Goal: Task Accomplishment & Management: Complete application form

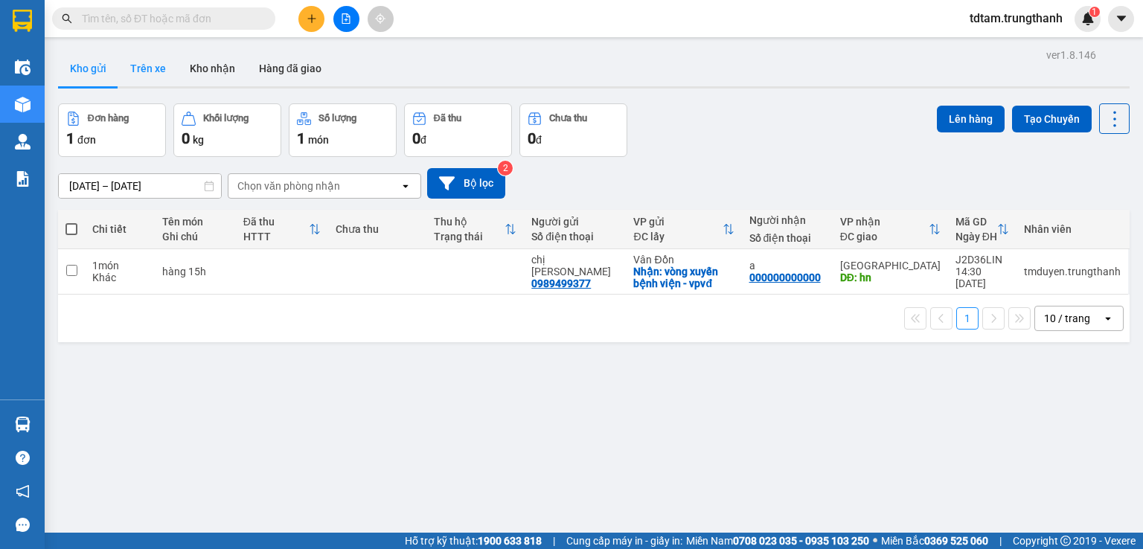
click at [160, 71] on button "Trên xe" at bounding box center [148, 69] width 60 height 36
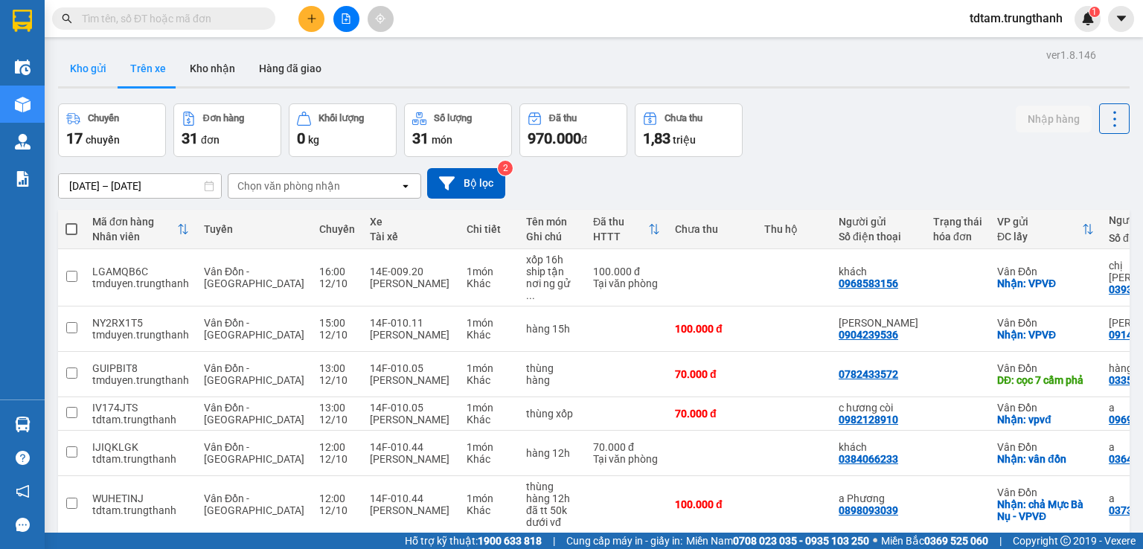
click at [86, 71] on button "Kho gửi" at bounding box center [88, 69] width 60 height 36
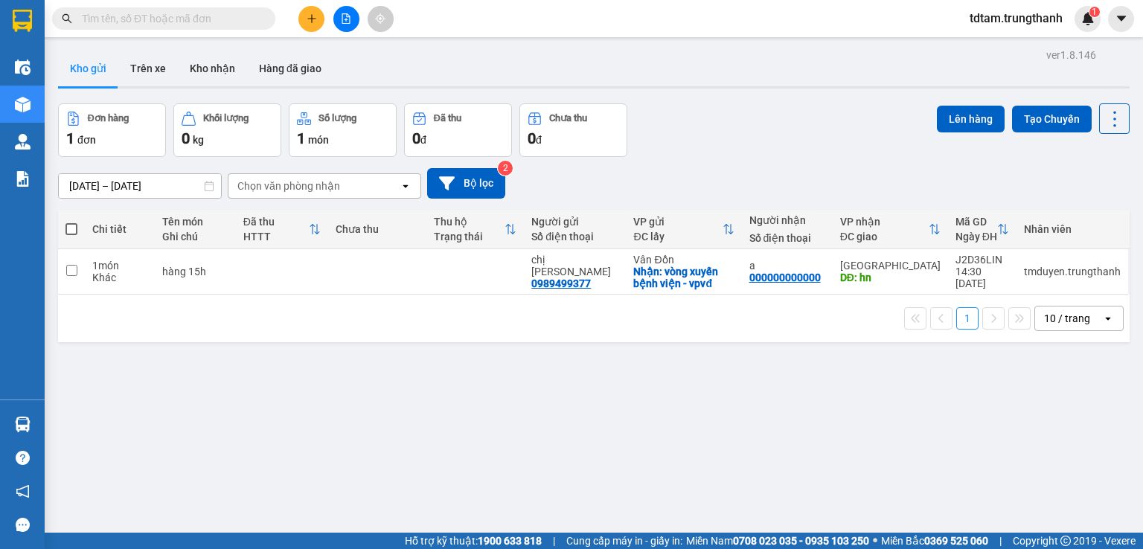
click at [307, 19] on button at bounding box center [311, 19] width 26 height 26
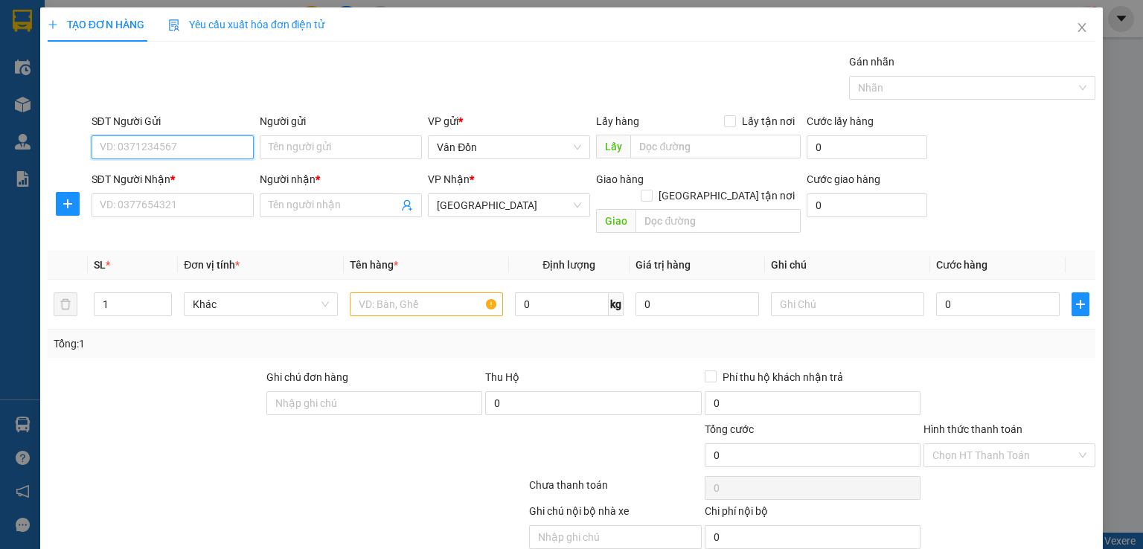
paste input "0787248011"
click at [100, 155] on input "0787248011" at bounding box center [173, 147] width 162 height 24
click at [176, 137] on input "0787248011" at bounding box center [173, 147] width 162 height 24
type input "0787248011"
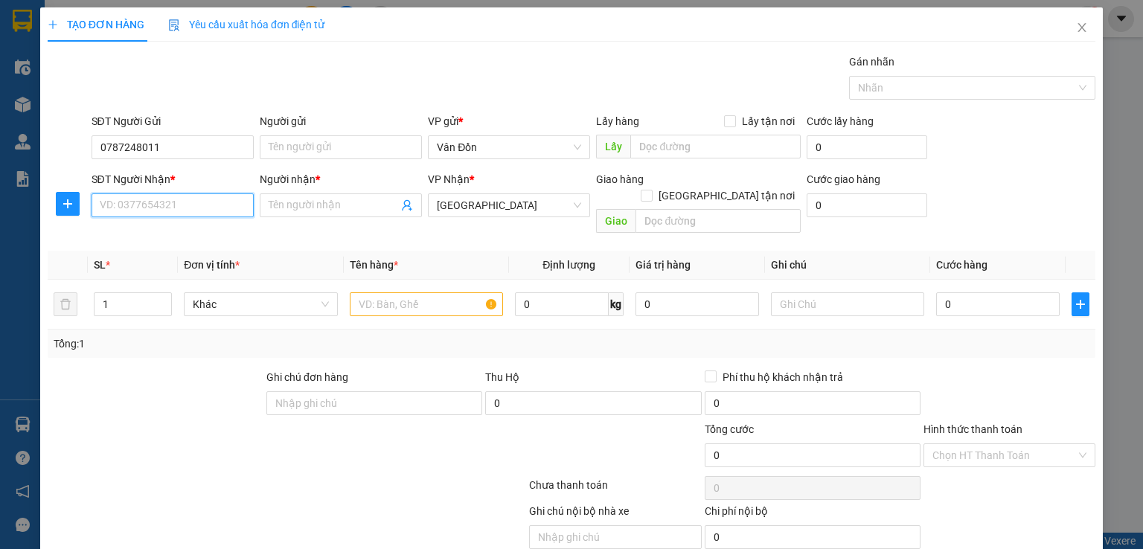
click at [153, 203] on input "SĐT Người Nhận *" at bounding box center [173, 205] width 162 height 24
click at [1076, 29] on icon "close" at bounding box center [1082, 28] width 12 height 12
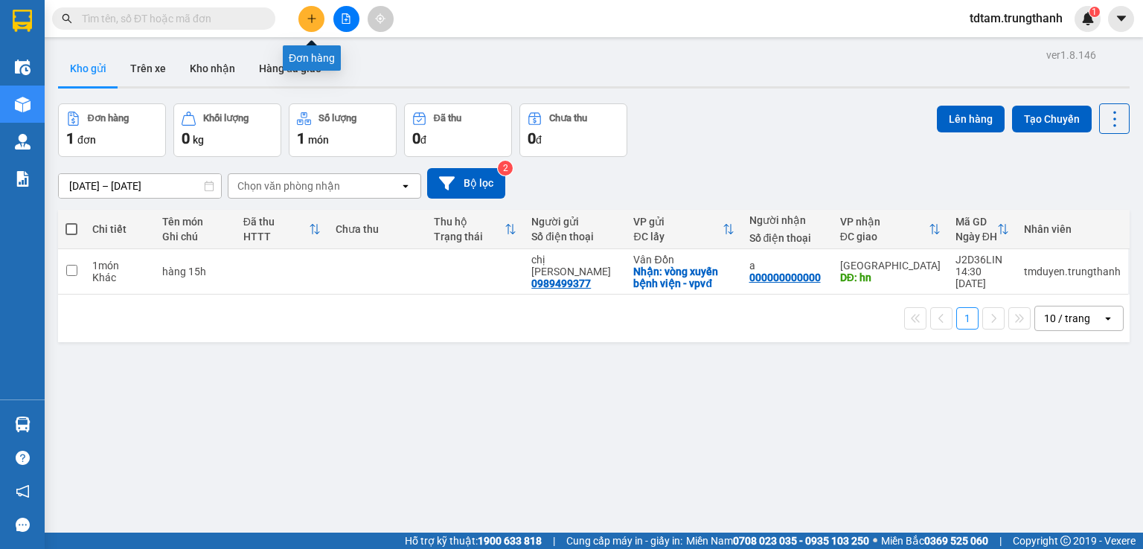
click at [311, 20] on icon "plus" at bounding box center [311, 18] width 1 height 8
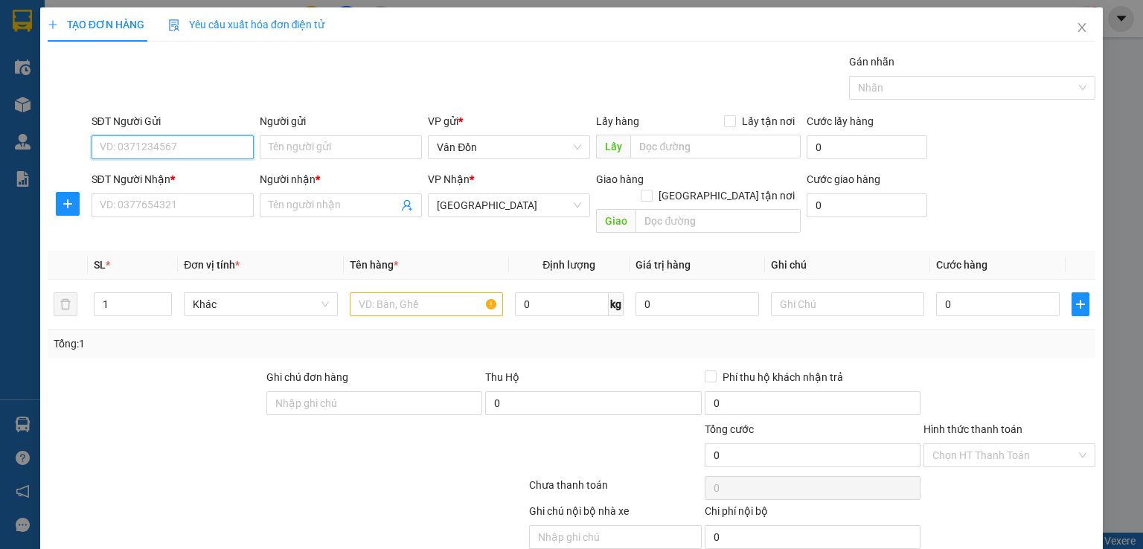
click at [185, 147] on input "SĐT Người Gửi" at bounding box center [173, 147] width 162 height 24
type input "0787248011"
click at [179, 206] on input "SĐT Người Nhận *" at bounding box center [173, 205] width 162 height 24
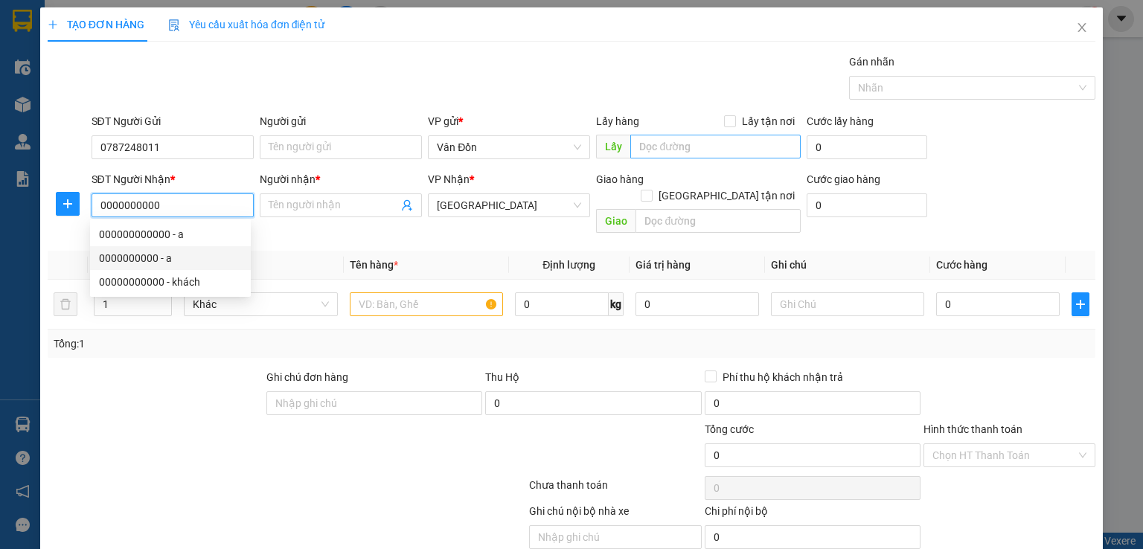
type input "0000000000"
click at [652, 147] on input "text" at bounding box center [715, 147] width 170 height 24
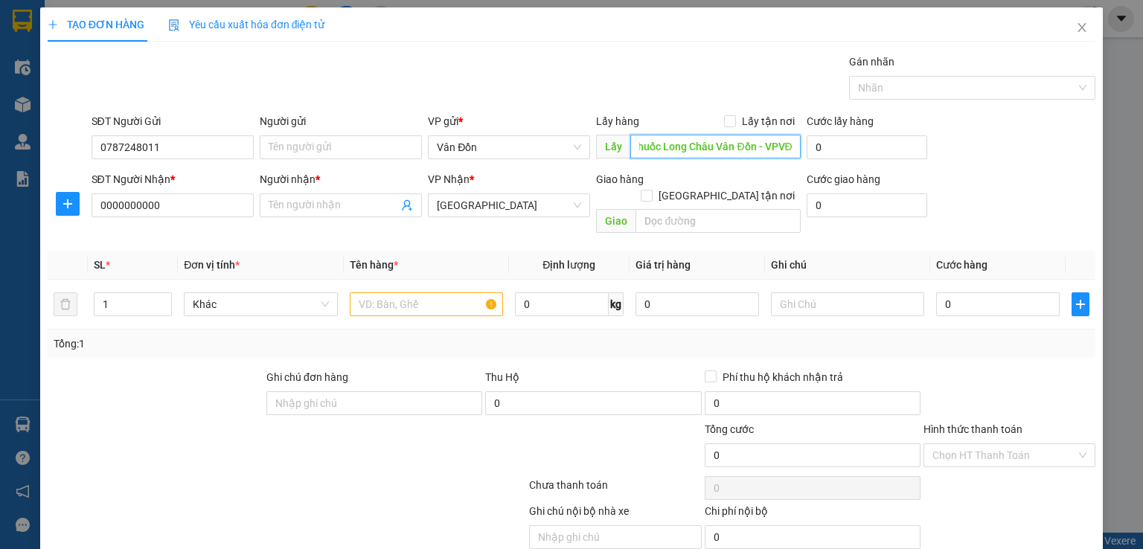
scroll to position [0, 28]
type input "nhà thuốc Long Châu Vân Đồn - VPVĐ"
click at [726, 116] on input "Lấy tận nơi" at bounding box center [729, 120] width 10 height 10
checkbox input "true"
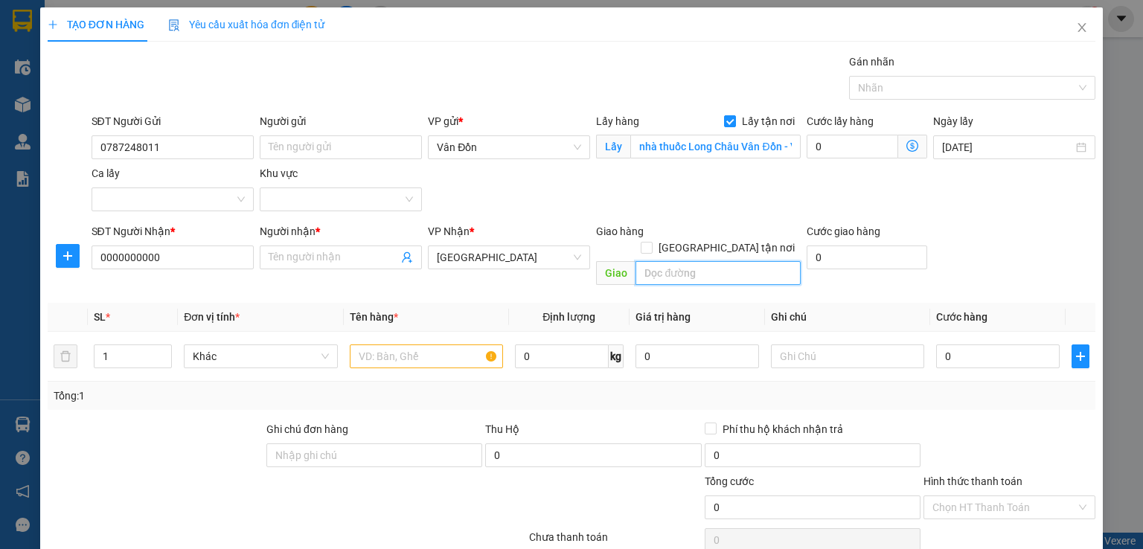
click at [661, 266] on input "text" at bounding box center [717, 273] width 165 height 24
type input "bên xe [GEOGRAPHIC_DATA]"
click at [463, 344] on input "text" at bounding box center [426, 356] width 153 height 24
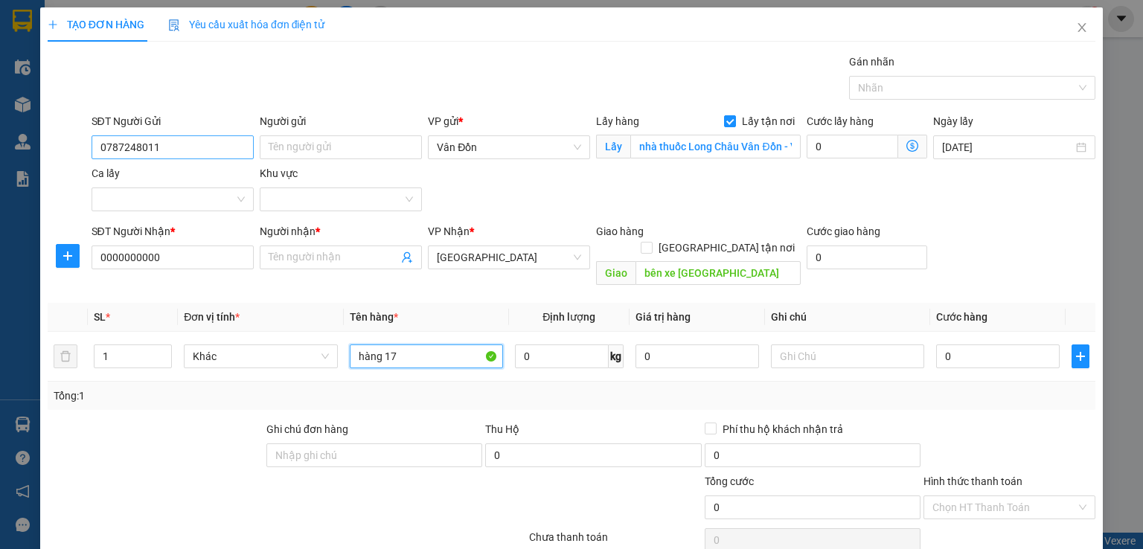
type input "hàng 17"
click at [190, 144] on input "0787248011" at bounding box center [173, 147] width 162 height 24
click at [307, 143] on input "Người gửi" at bounding box center [341, 147] width 162 height 24
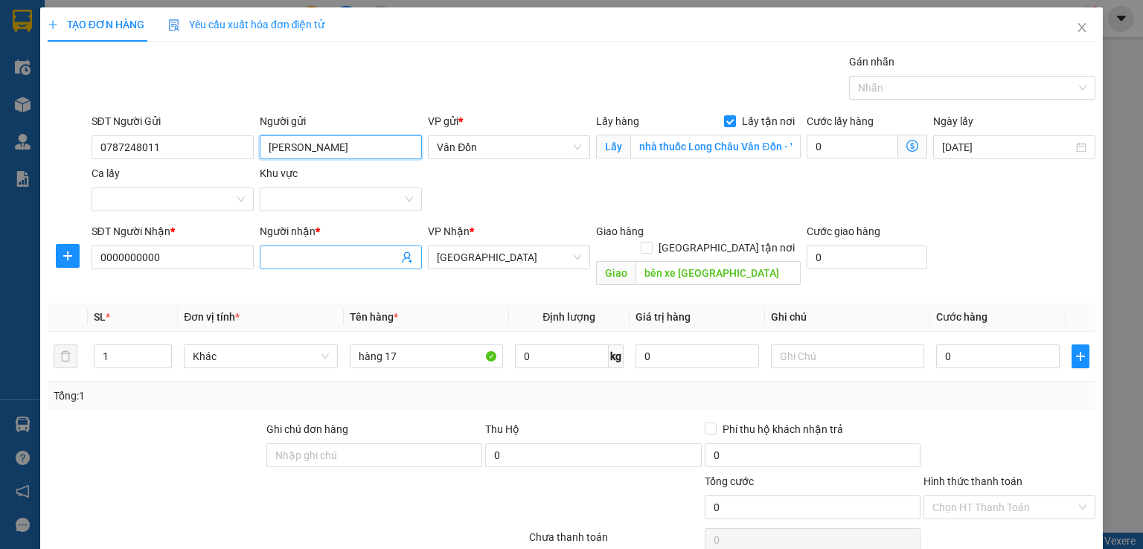
type input "[PERSON_NAME]"
click at [306, 260] on input "Người nhận *" at bounding box center [333, 257] width 129 height 16
click at [993, 344] on input "0" at bounding box center [998, 356] width 124 height 24
type input "1"
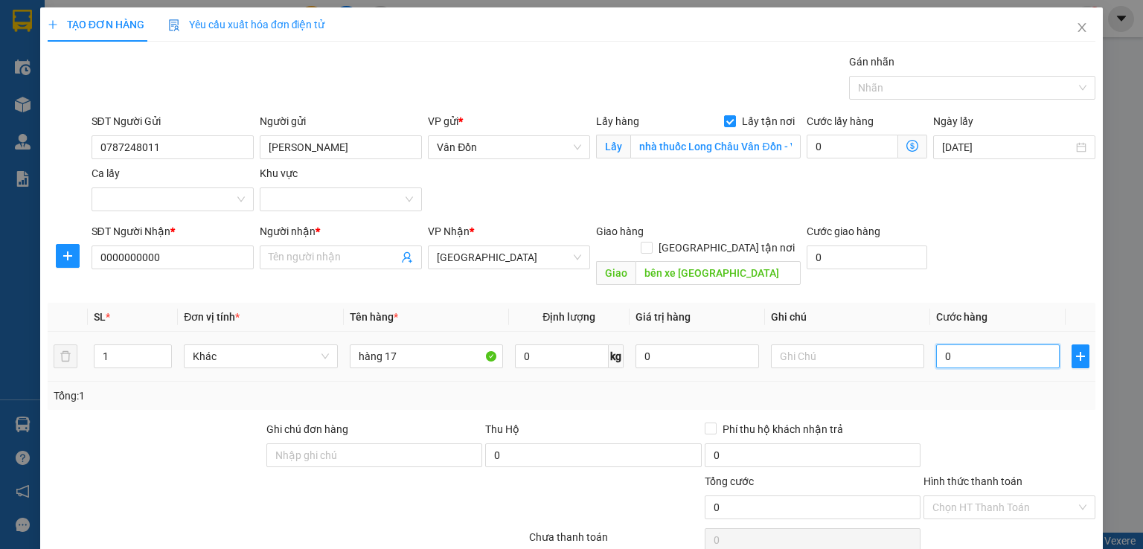
type input "1"
type input "10"
type input "100"
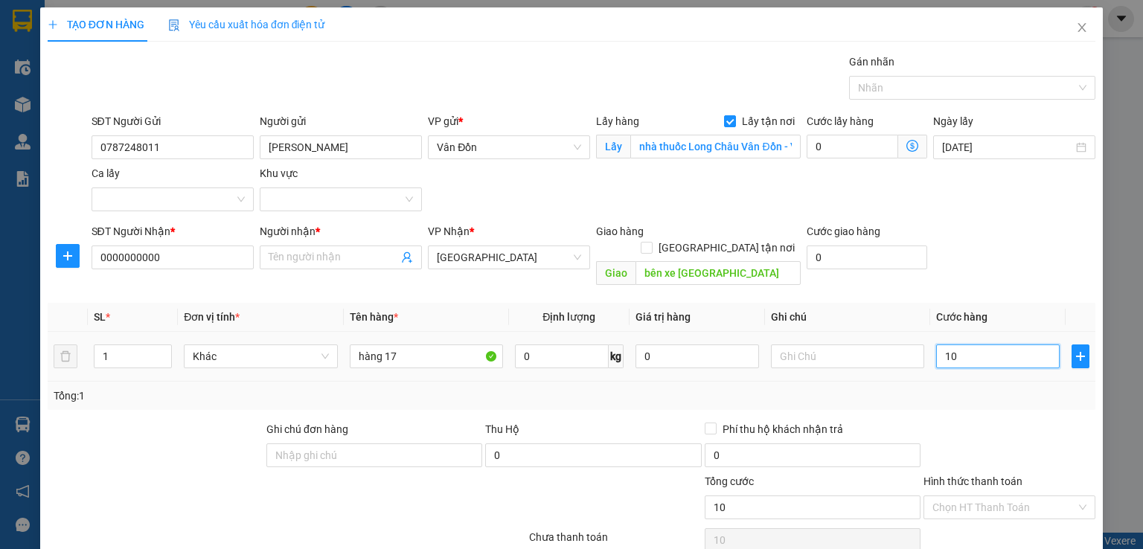
type input "100"
type input "100.000"
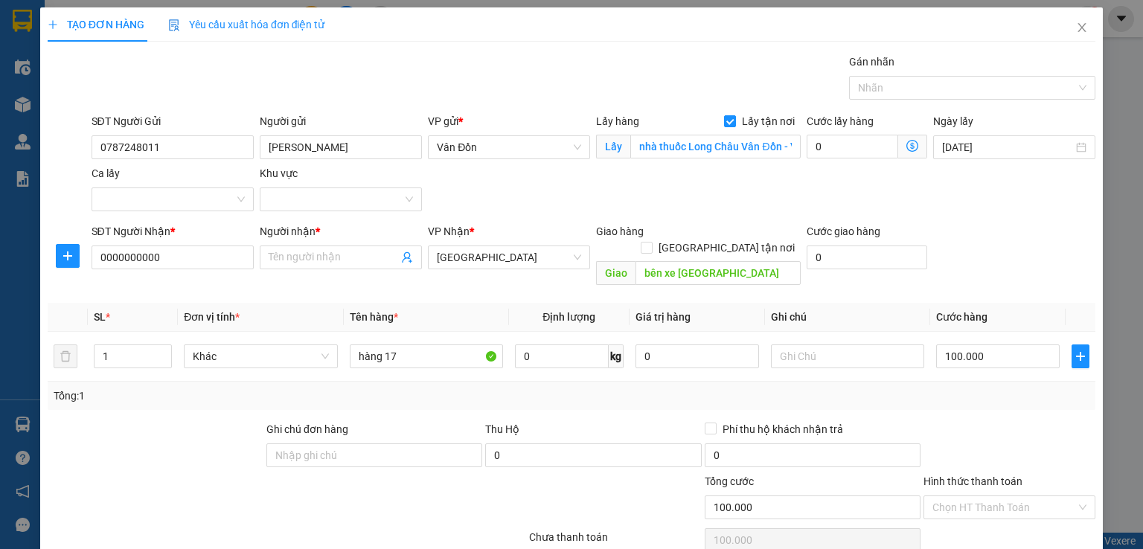
click at [1028, 232] on div "SĐT Người Nhận * 0000000000 Người nhận * Tên người nhận VP Nhận * [GEOGRAPHIC_D…" at bounding box center [594, 257] width 1010 height 68
click at [284, 263] on input "Người nhận *" at bounding box center [333, 257] width 129 height 16
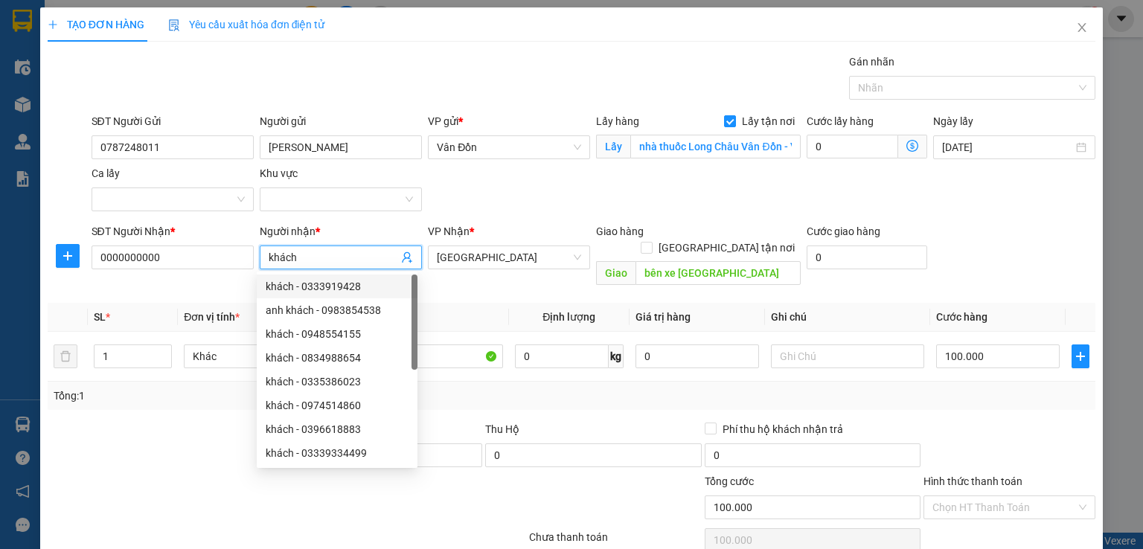
scroll to position [98, 0]
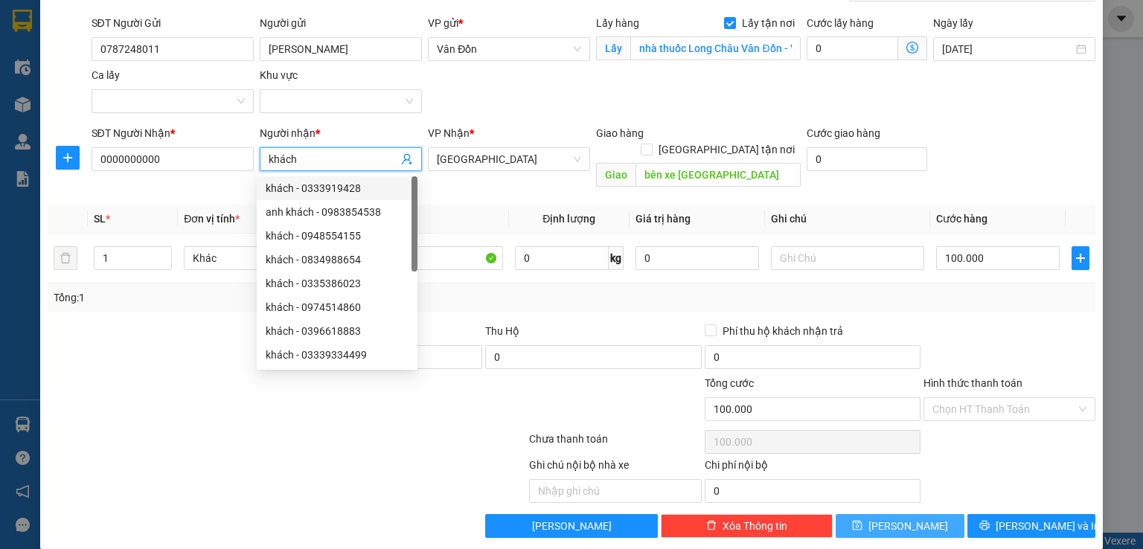
type input "khách"
click at [871, 514] on button "[PERSON_NAME]" at bounding box center [900, 526] width 129 height 24
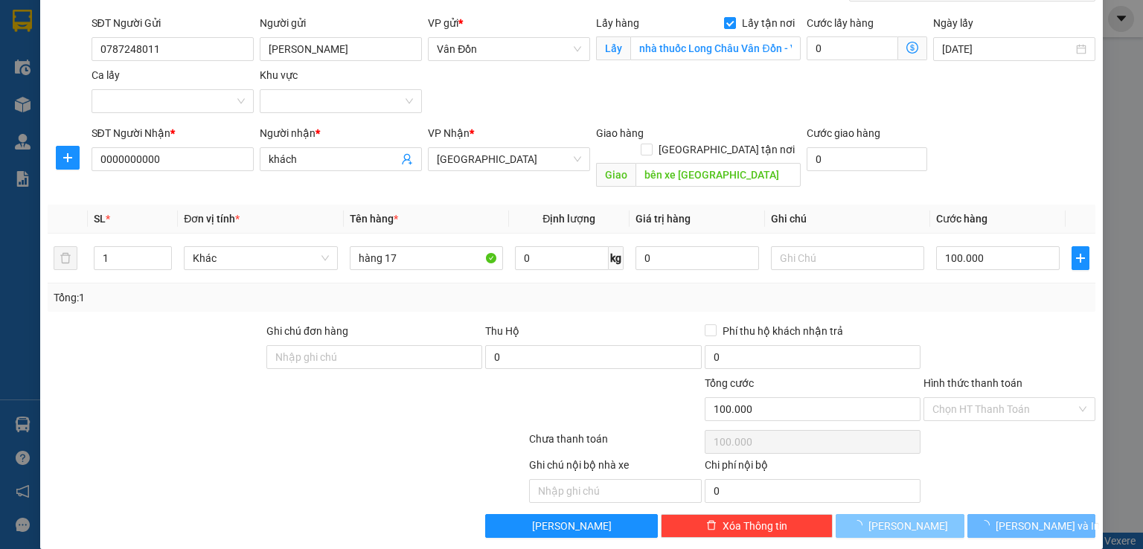
checkbox input "false"
type input "0"
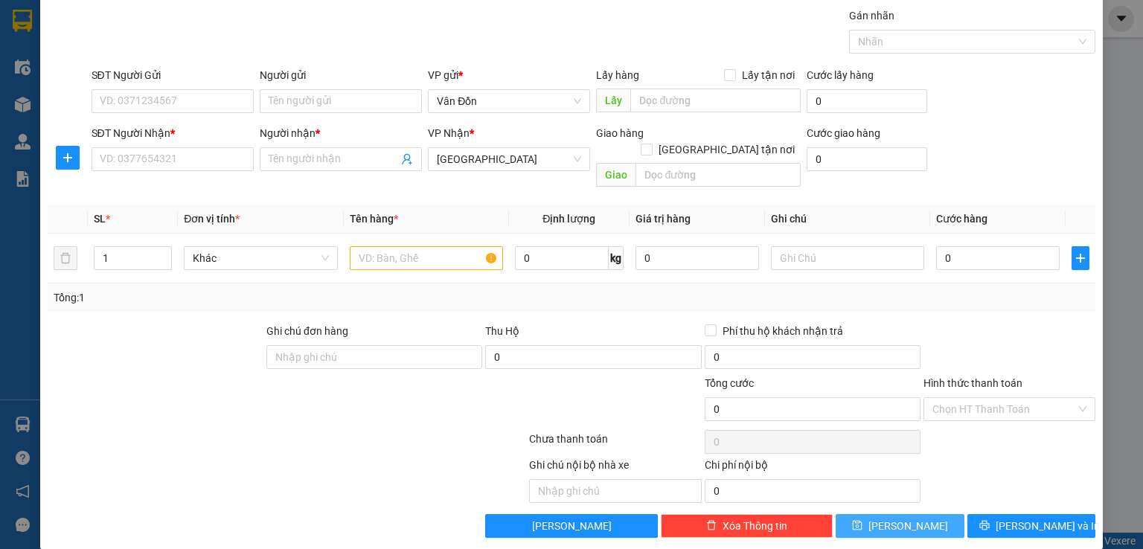
scroll to position [0, 0]
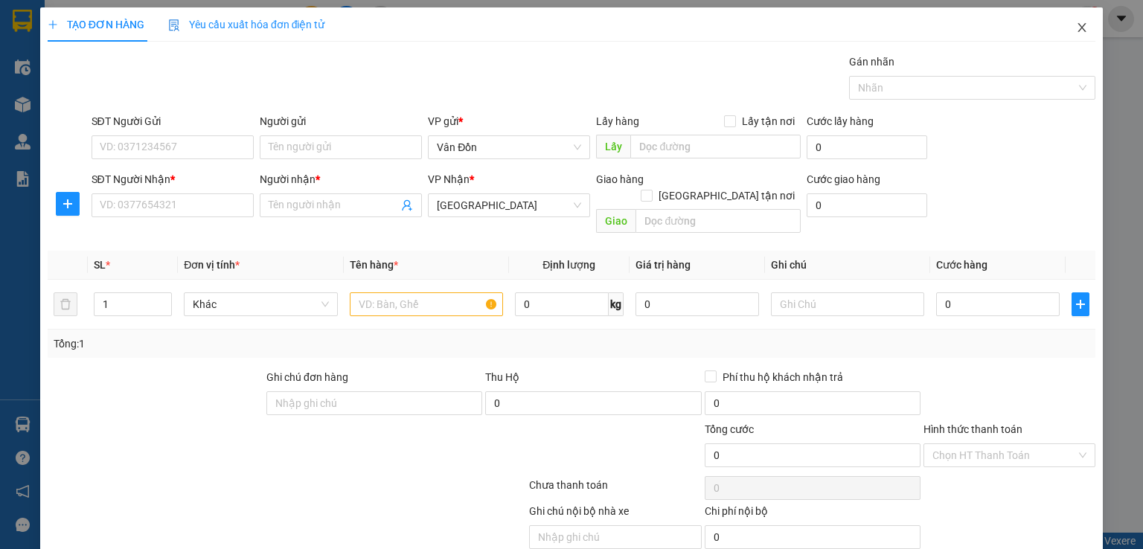
click at [1076, 33] on icon "close" at bounding box center [1082, 28] width 12 height 12
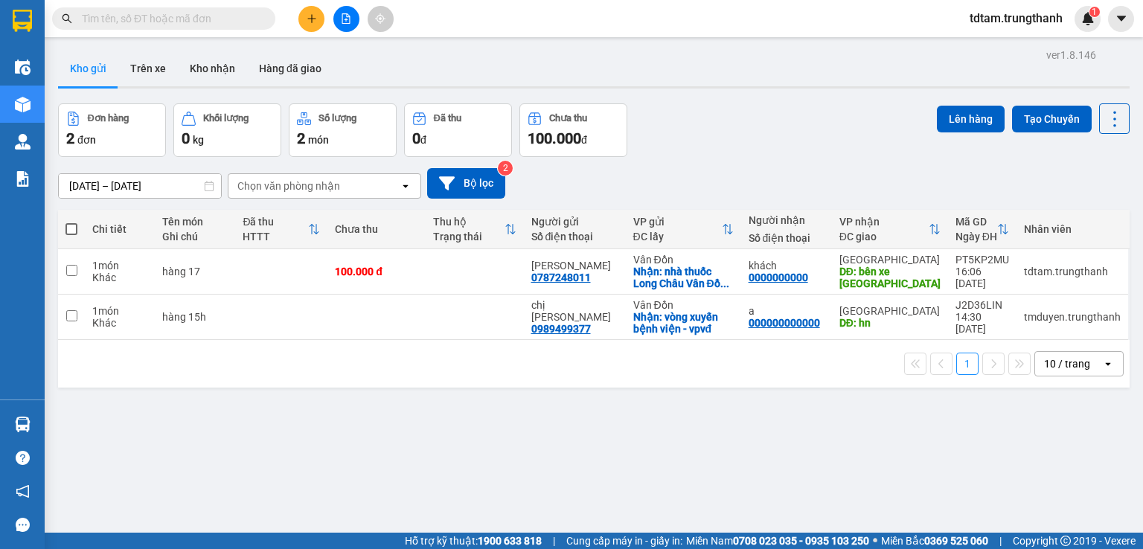
click at [843, 167] on div "[DATE] – [DATE] Press the down arrow key to interact with the calendar and sele…" at bounding box center [593, 183] width 1071 height 53
click at [310, 22] on icon "plus" at bounding box center [312, 18] width 10 height 10
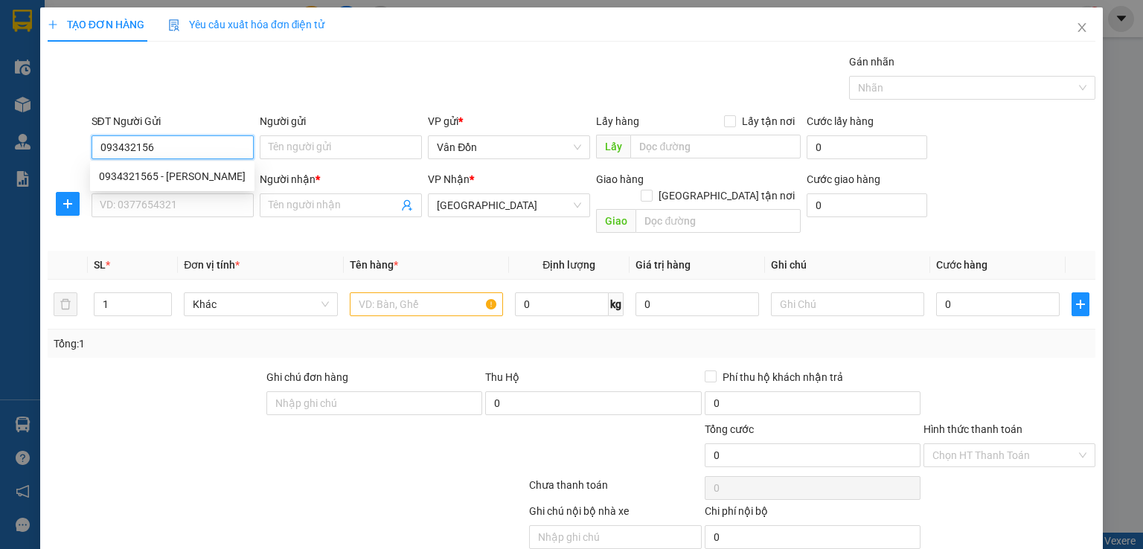
type input "0934321565"
click at [161, 171] on div "0934321565 - [PERSON_NAME]" at bounding box center [172, 176] width 147 height 16
type input "[PERSON_NAME]"
checkbox input "true"
type input "nội thất [GEOGRAPHIC_DATA] -VPVĐ"
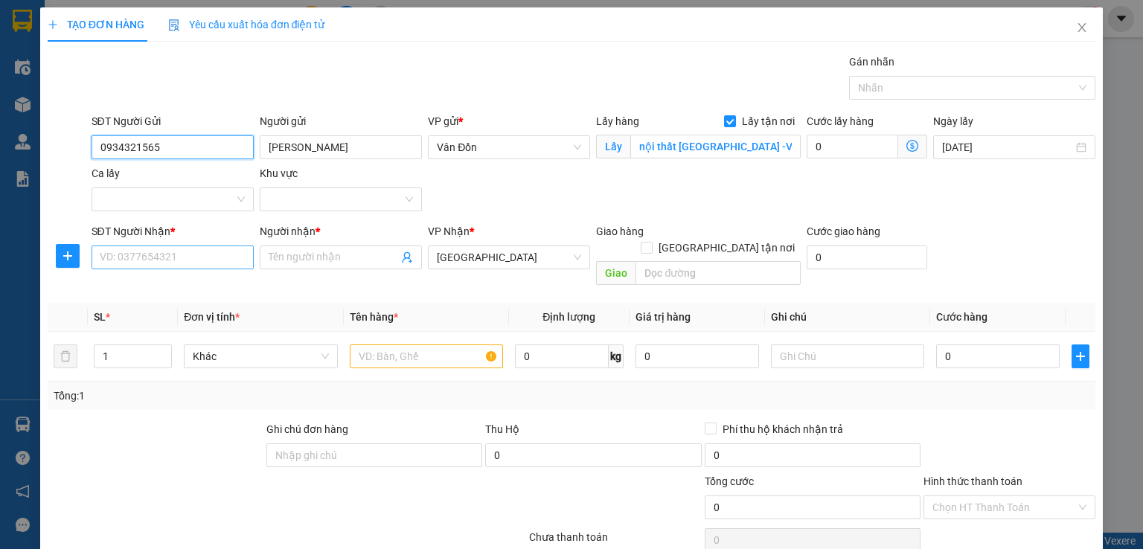
type input "0934321565"
click at [192, 260] on input "SĐT Người Nhận *" at bounding box center [173, 258] width 162 height 24
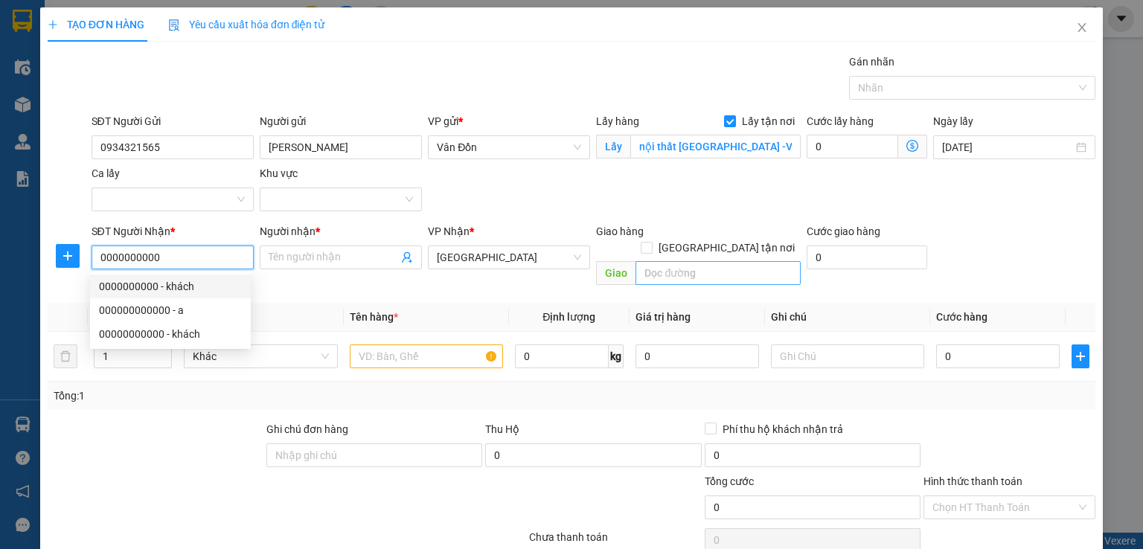
type input "0000000000"
click at [644, 261] on input "text" at bounding box center [717, 273] width 165 height 24
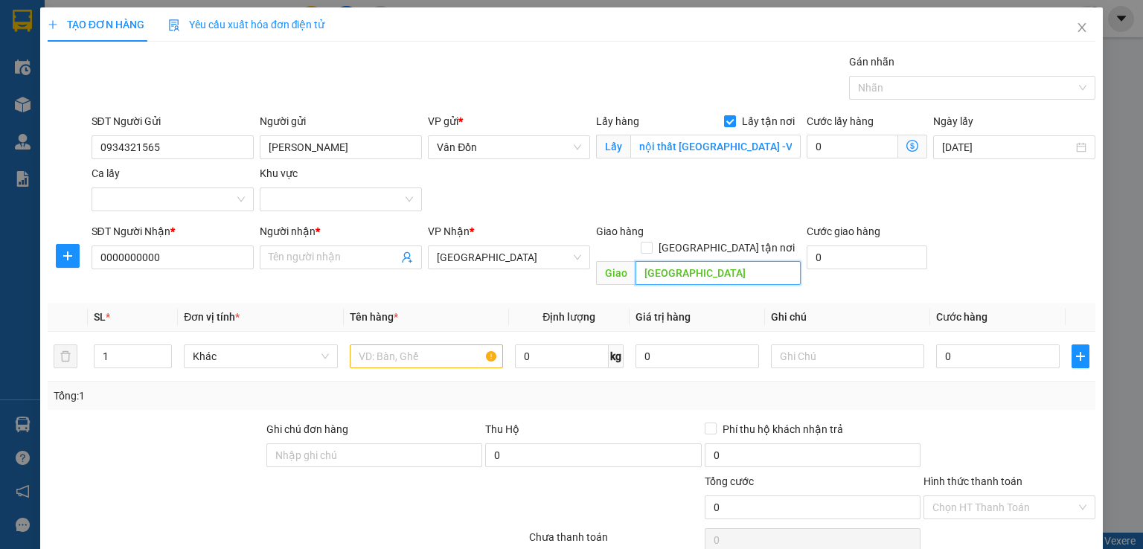
click at [655, 261] on input "[GEOGRAPHIC_DATA]" at bounding box center [717, 273] width 165 height 24
type input "[GEOGRAPHIC_DATA]"
click at [967, 344] on input "0" at bounding box center [998, 356] width 124 height 24
type input "1"
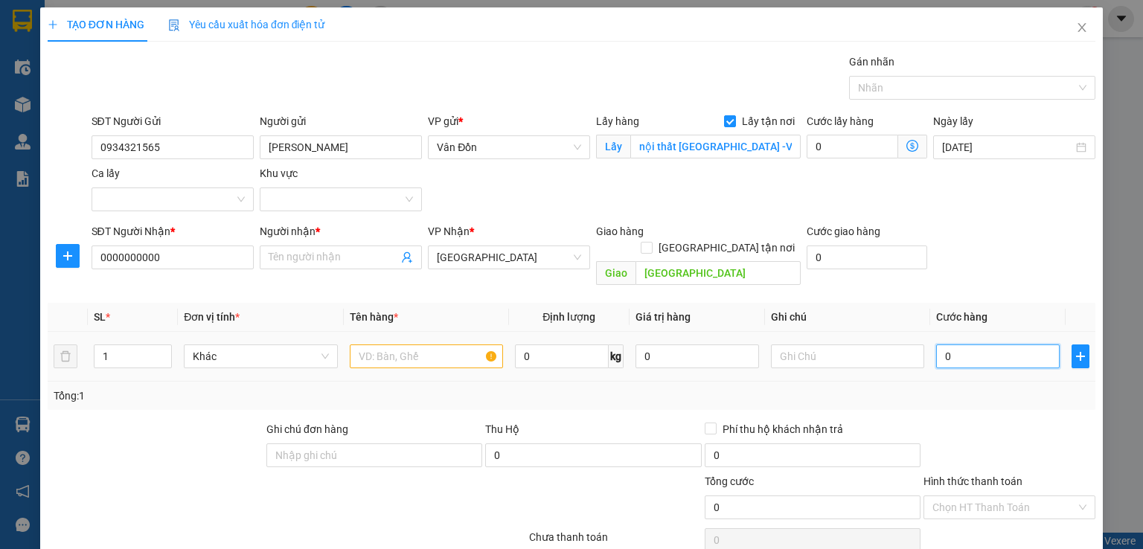
type input "1"
type input "10"
type input "100"
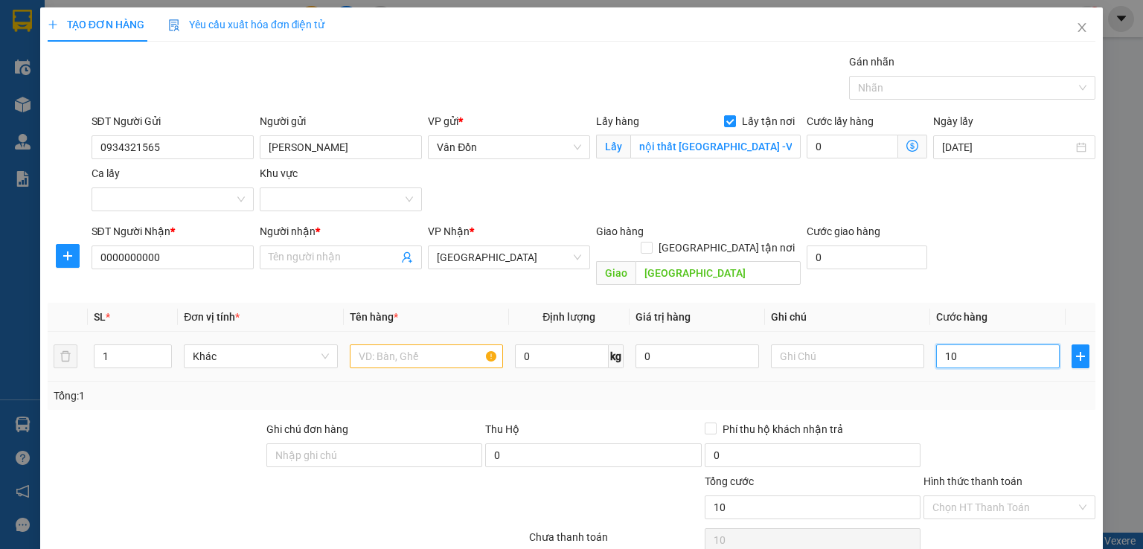
type input "100"
type input "100.000"
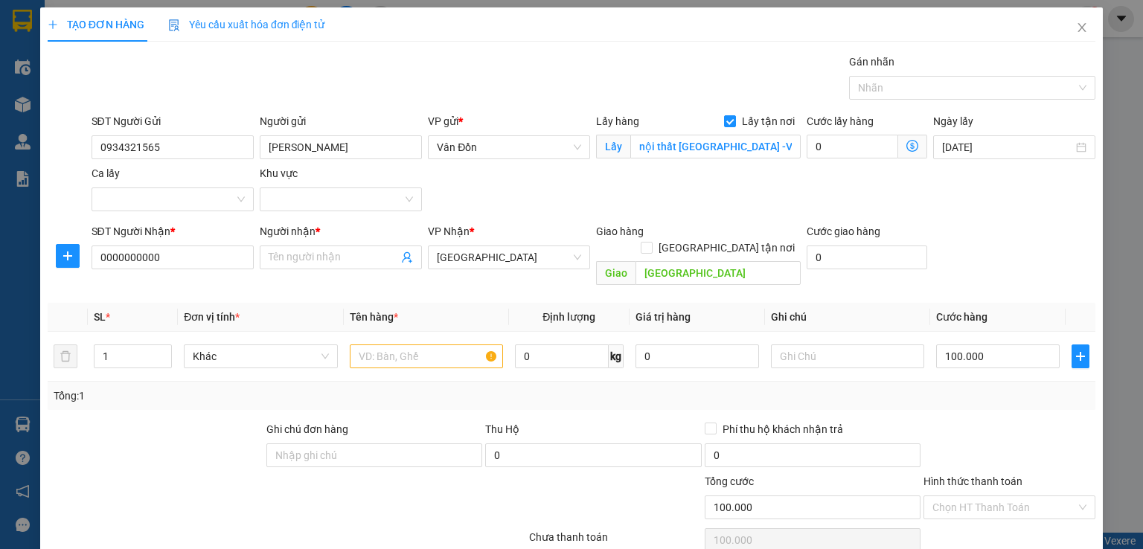
drag, startPoint x: 963, startPoint y: 240, endPoint x: 336, endPoint y: 220, distance: 626.8
click at [963, 237] on div "SĐT Người Nhận * 0000000000 Người nhận * Tên người nhận VP Nhận * [GEOGRAPHIC_D…" at bounding box center [594, 257] width 1010 height 68
click at [367, 344] on input "text" at bounding box center [426, 356] width 153 height 24
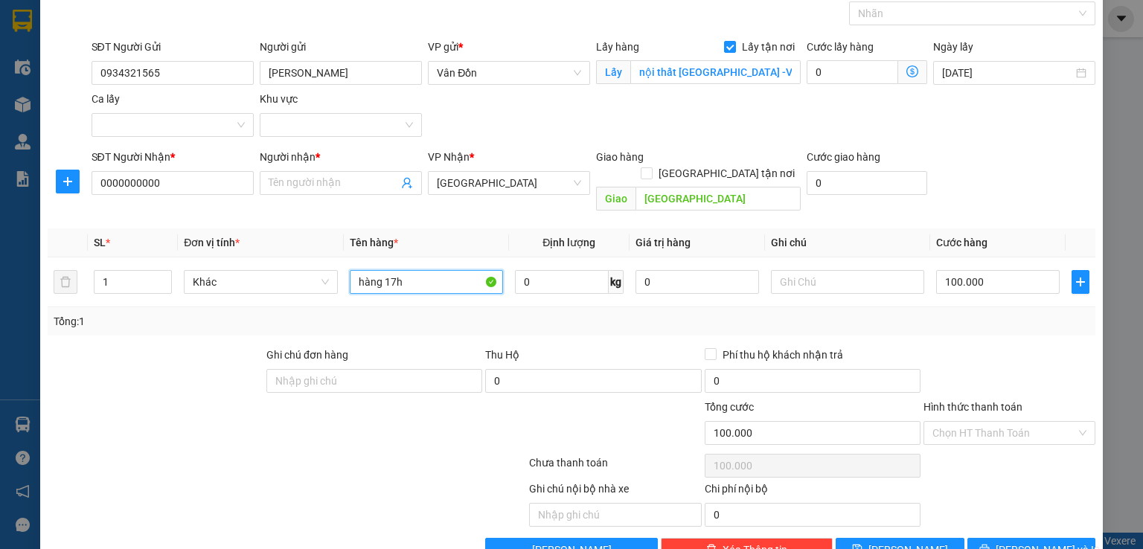
scroll to position [98, 0]
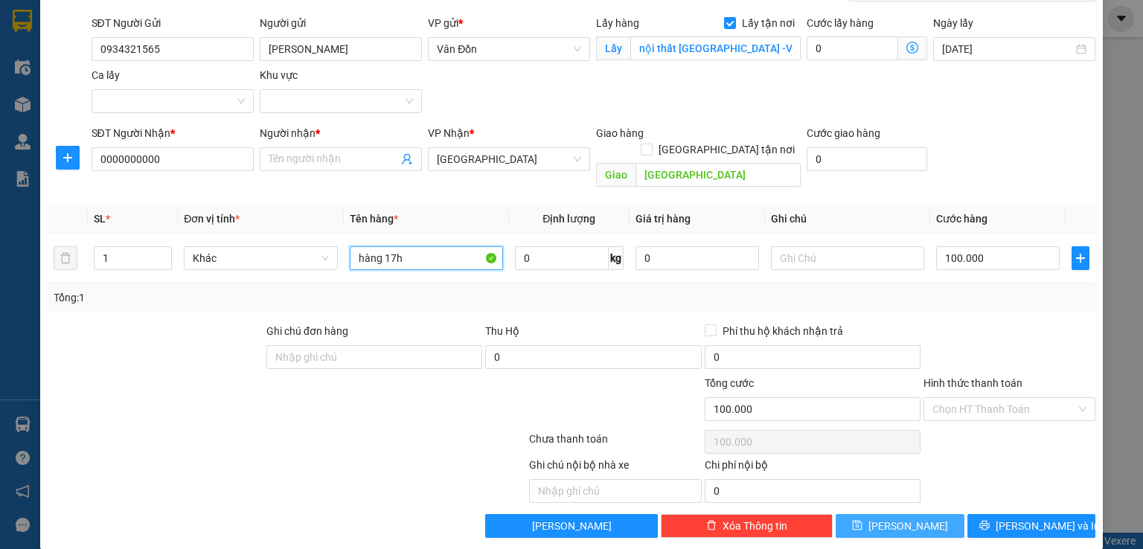
type input "hàng 17h"
click at [913, 514] on button "[PERSON_NAME]" at bounding box center [900, 526] width 129 height 24
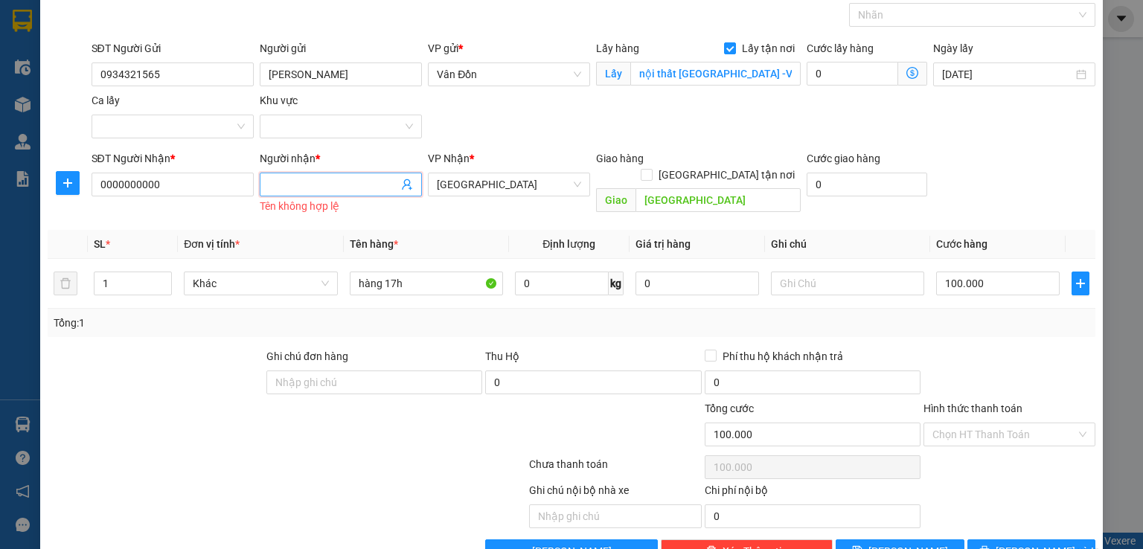
click at [274, 190] on input "Người nhận *" at bounding box center [333, 184] width 129 height 16
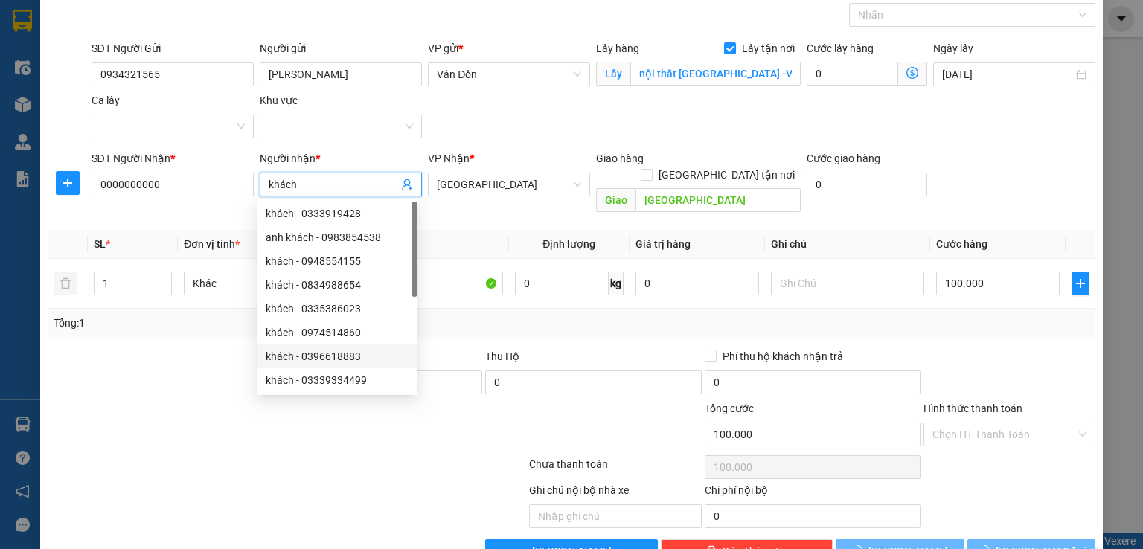
scroll to position [98, 0]
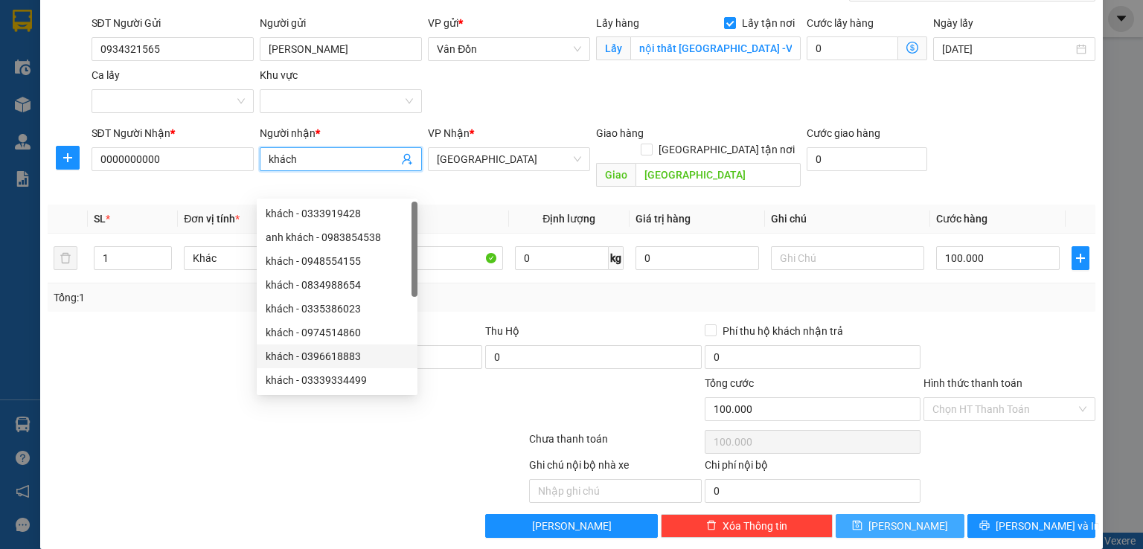
type input "khách"
click at [863, 514] on button "[PERSON_NAME]" at bounding box center [900, 526] width 129 height 24
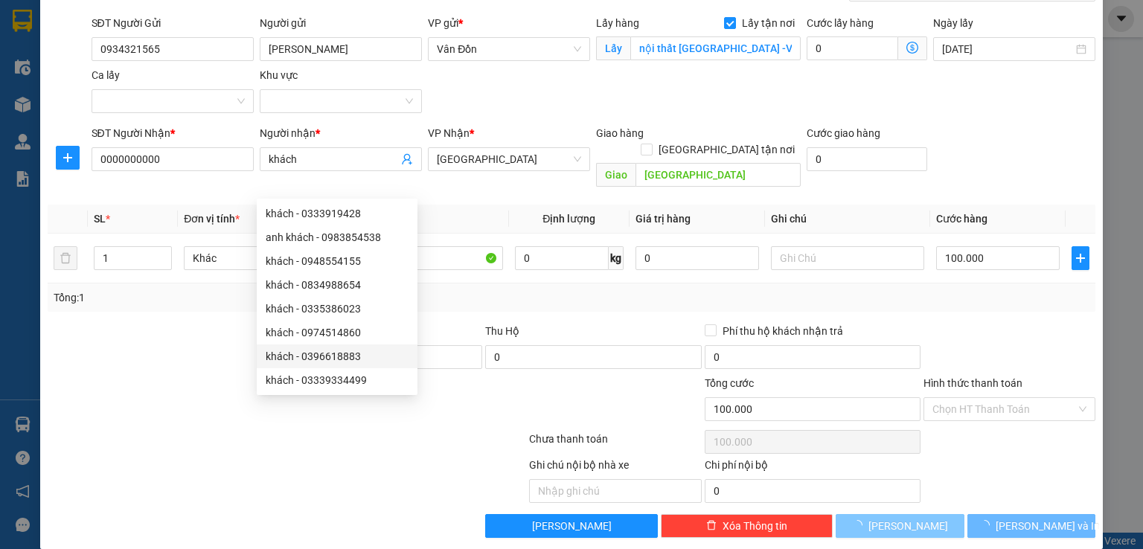
checkbox input "false"
type input "0"
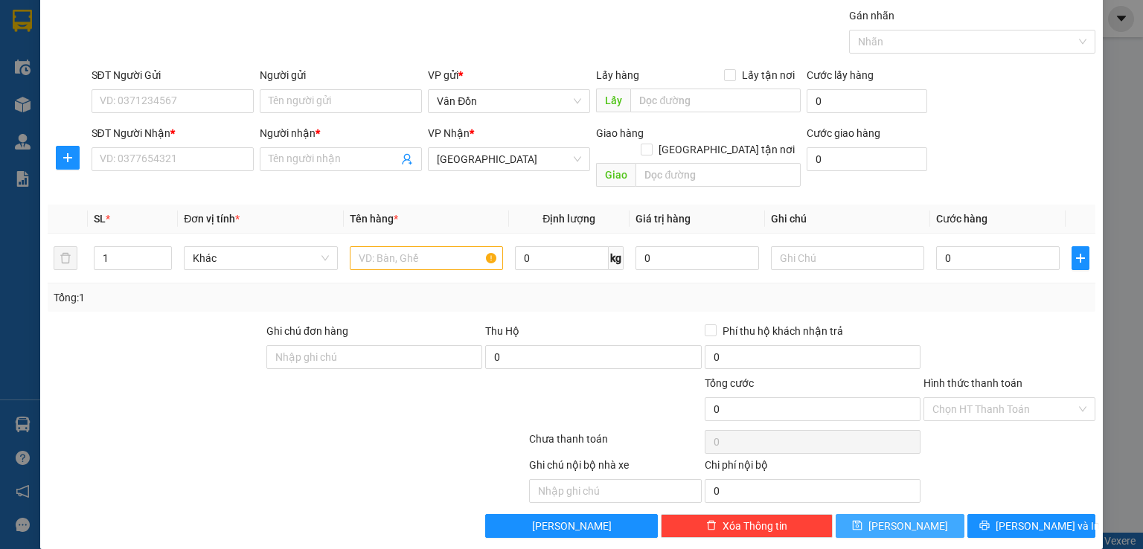
scroll to position [0, 0]
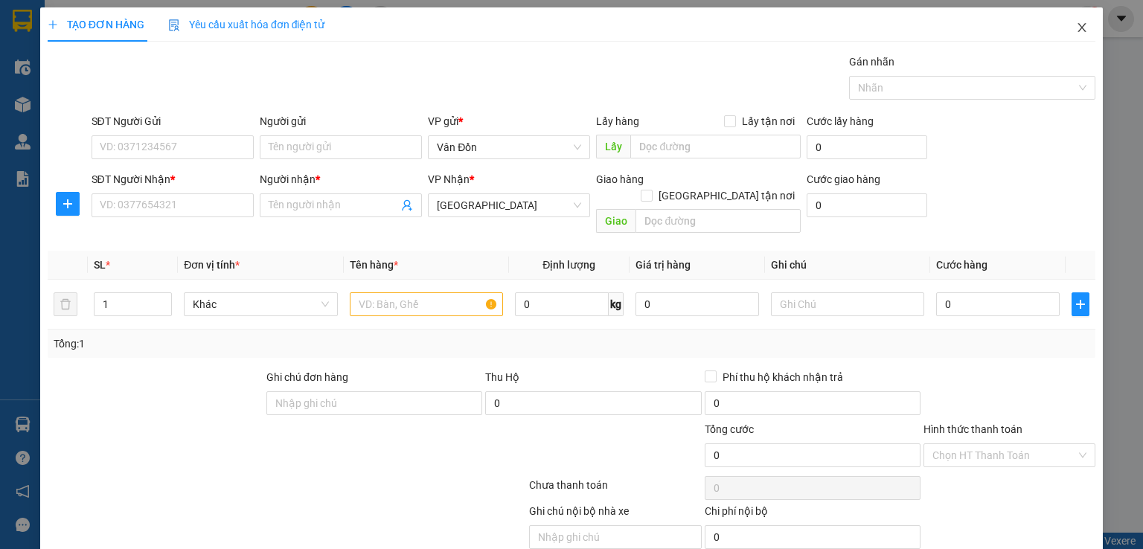
click at [1076, 30] on icon "close" at bounding box center [1082, 28] width 12 height 12
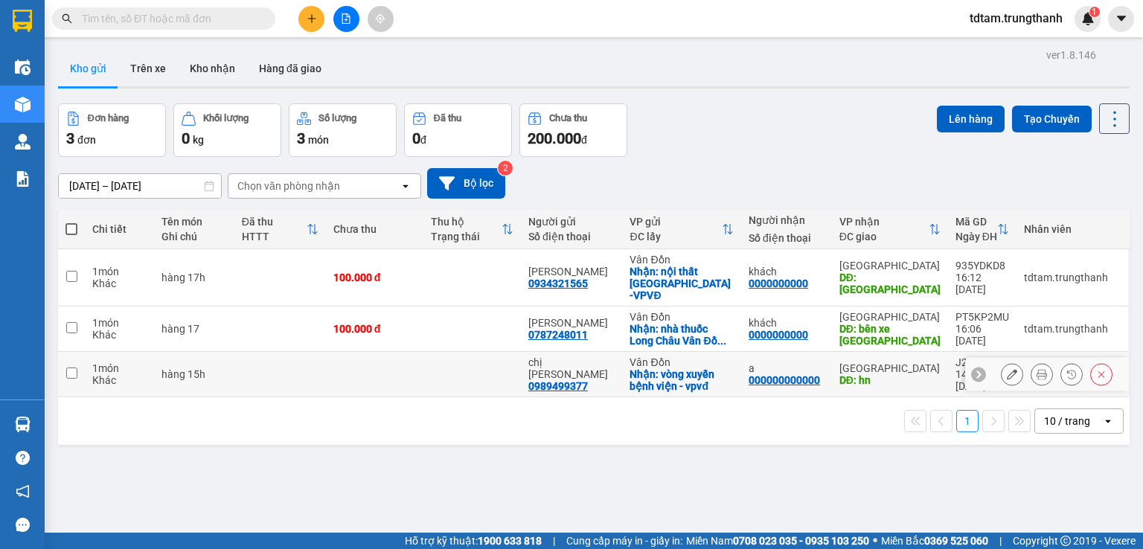
click at [450, 376] on td at bounding box center [471, 374] width 97 height 45
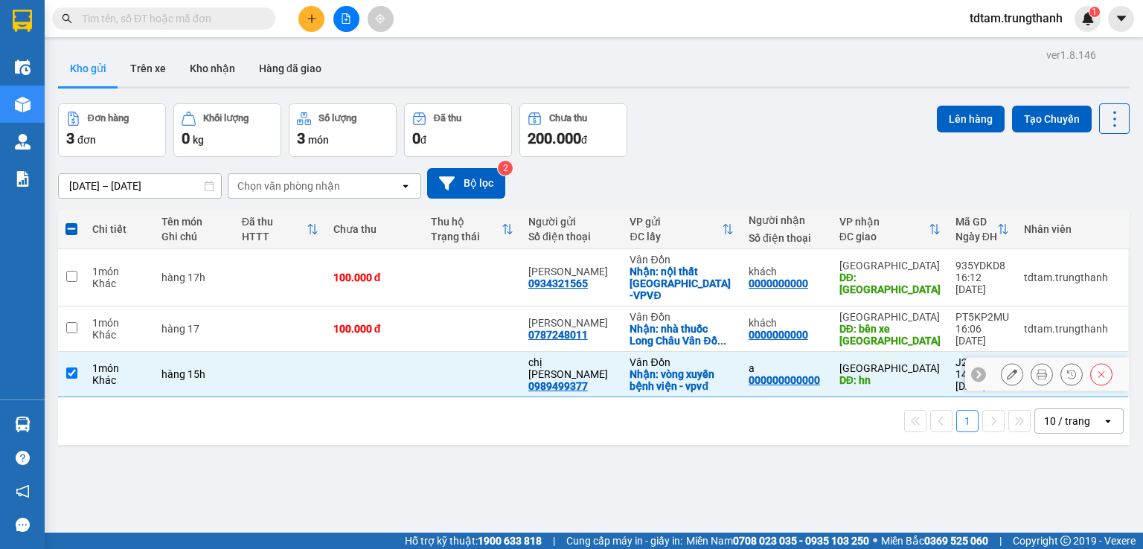
click at [66, 368] on input "checkbox" at bounding box center [71, 373] width 11 height 11
checkbox input "false"
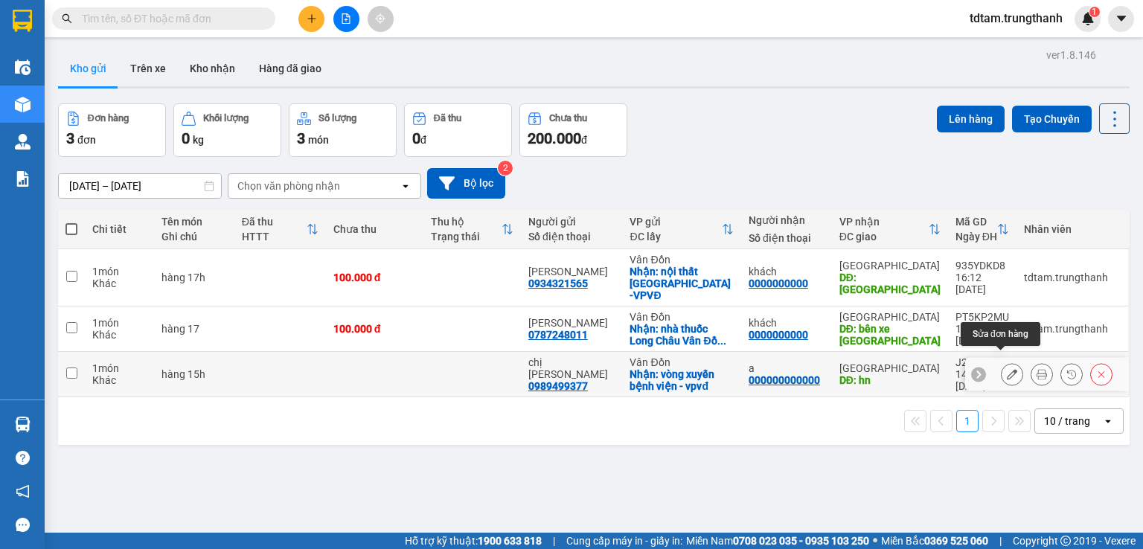
click at [1007, 369] on icon at bounding box center [1012, 374] width 10 height 10
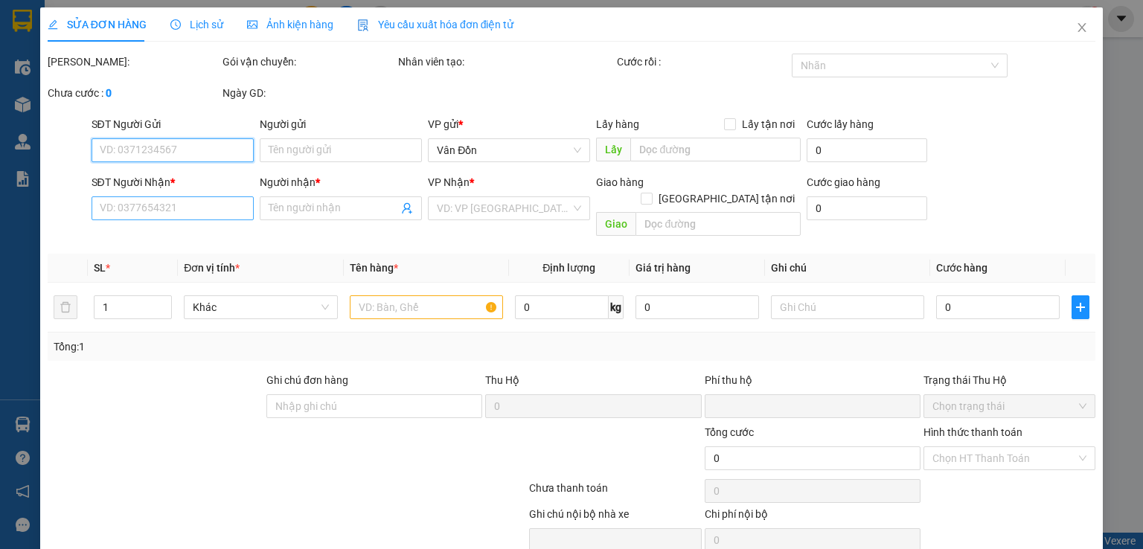
type input "0989499377"
type input "chị [PERSON_NAME]"
checkbox input "true"
type input "vòng xuyến bệnh viện - vpvđ"
type input "000000000000"
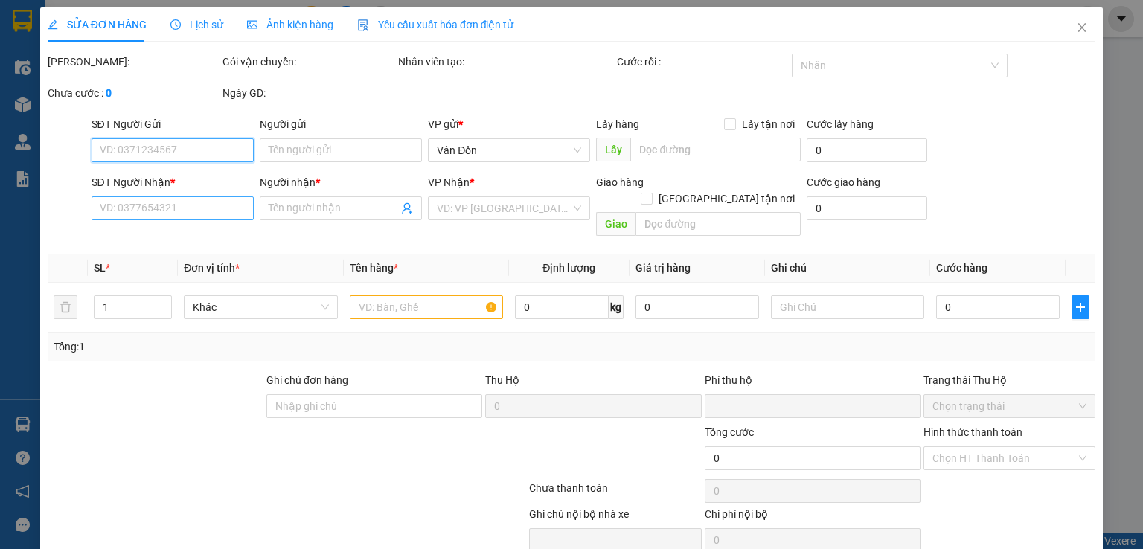
type input "a"
type input "hn"
type input "0"
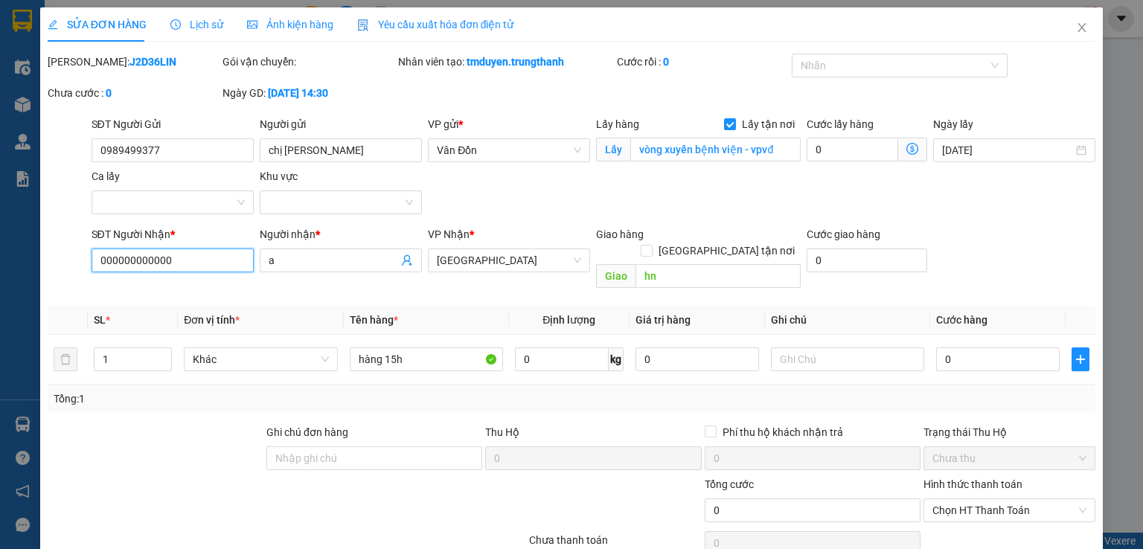
click at [190, 259] on input "000000000000" at bounding box center [173, 261] width 162 height 24
paste input "387790522"
type input "0387790522"
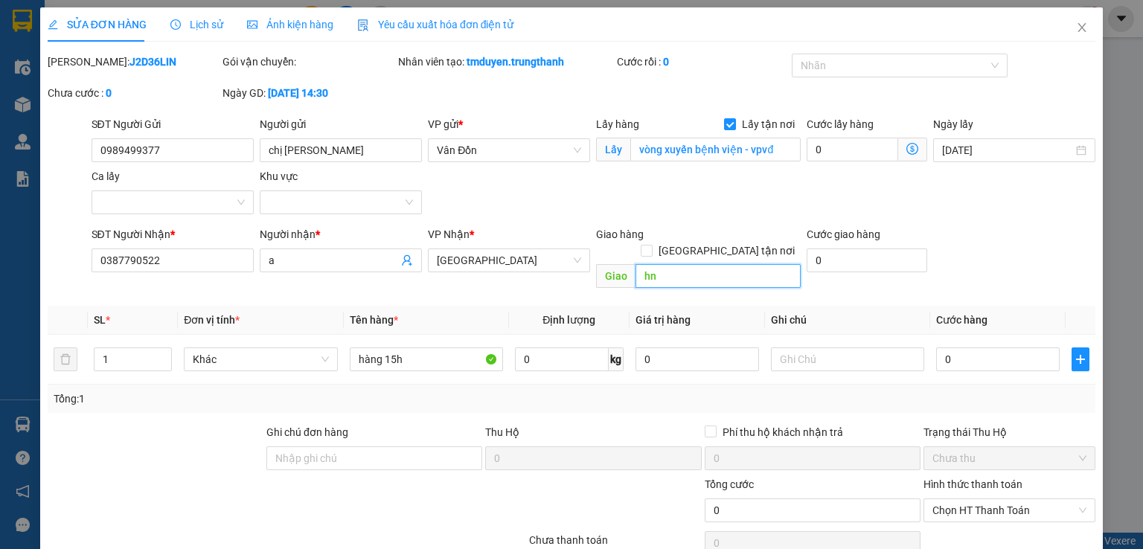
click at [670, 264] on input "hn" at bounding box center [717, 276] width 165 height 24
type input "[GEOGRAPHIC_DATA]"
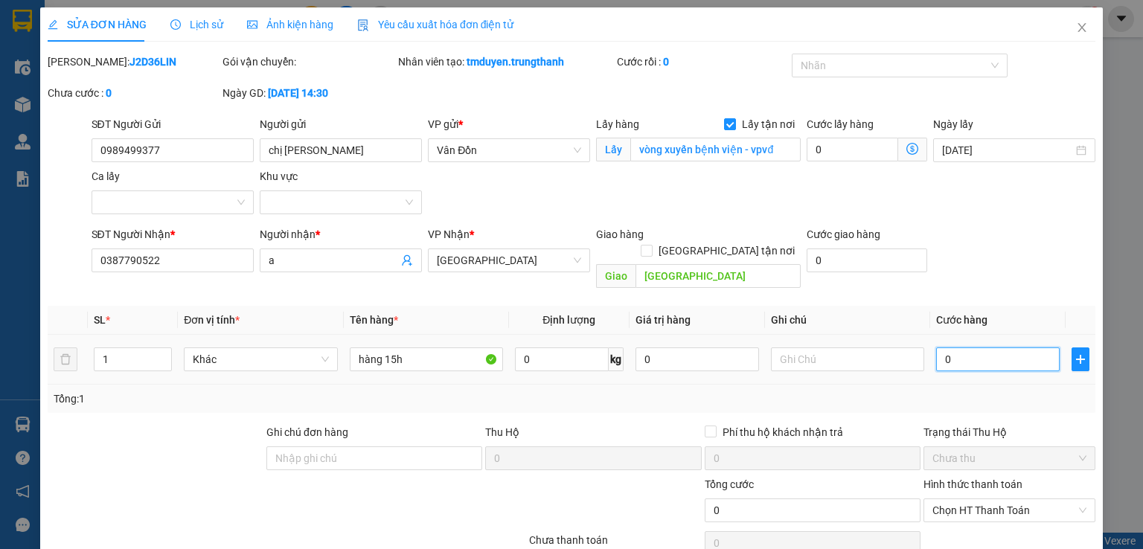
click at [1000, 347] on input "0" at bounding box center [998, 359] width 124 height 24
type input "1"
type input "10"
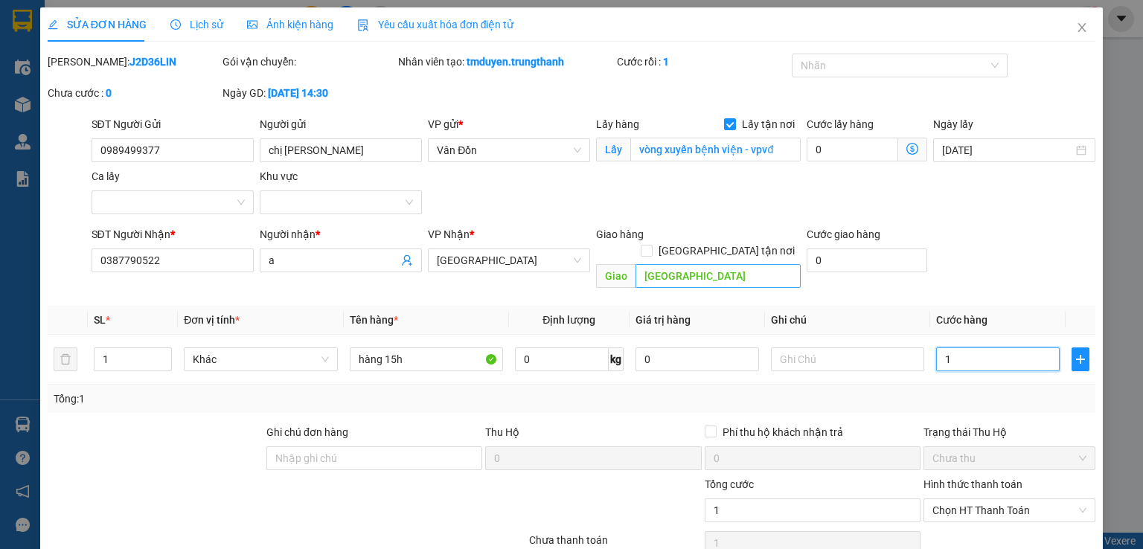
type input "10"
type input "100"
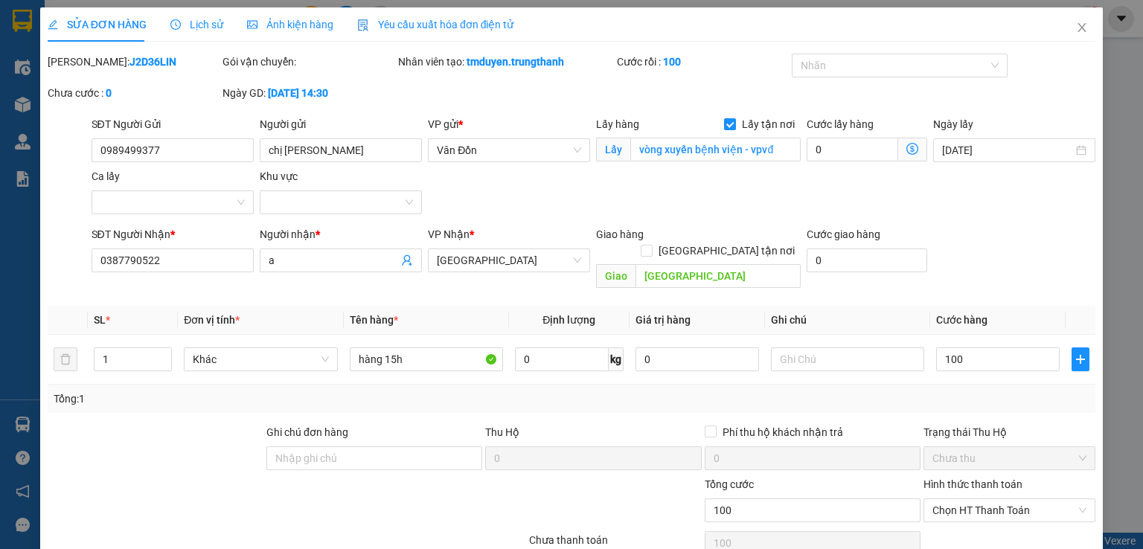
type input "100.000"
click at [987, 258] on div "SĐT Người Nhận * 0387790522 Người nhận * a VP Nhận * [GEOGRAPHIC_DATA] Giao hàn…" at bounding box center [594, 260] width 1010 height 68
click at [768, 147] on input "vòng xuyến bệnh viện - vpvđ" at bounding box center [715, 150] width 170 height 24
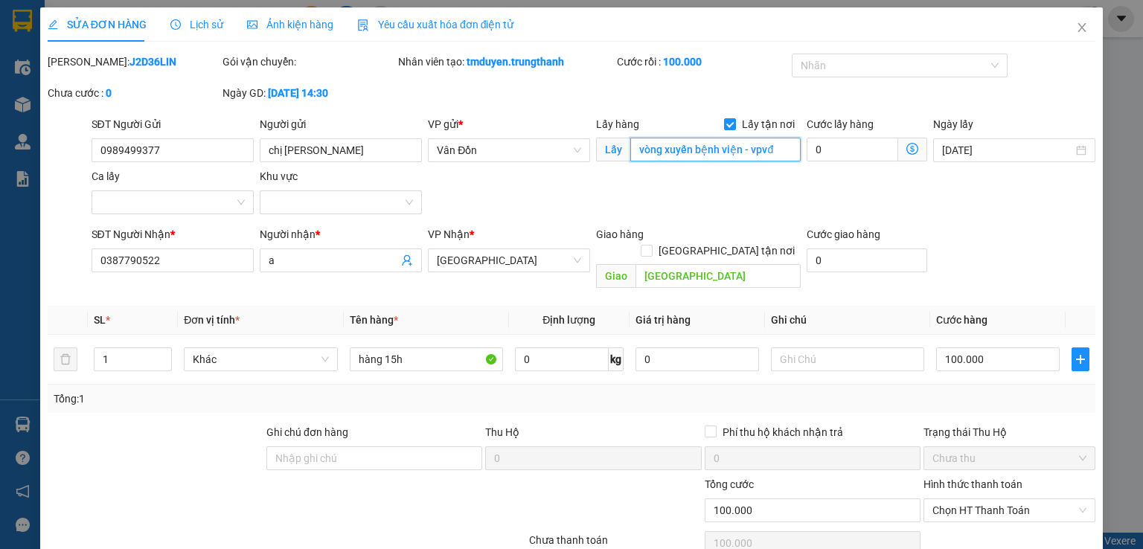
click at [769, 147] on input "vòng xuyến bệnh viện - vpvđ" at bounding box center [715, 150] width 170 height 24
type input "vòng xuyến bệnh viện - VPVĐ"
click at [590, 216] on div "SĐT Người Gửi 0989499377 Người gửi chị hoa VP gửi * Vân Đồn Lấy hàng Lấy tận nơ…" at bounding box center [594, 168] width 1010 height 104
click at [152, 260] on input "0387790522" at bounding box center [173, 261] width 162 height 24
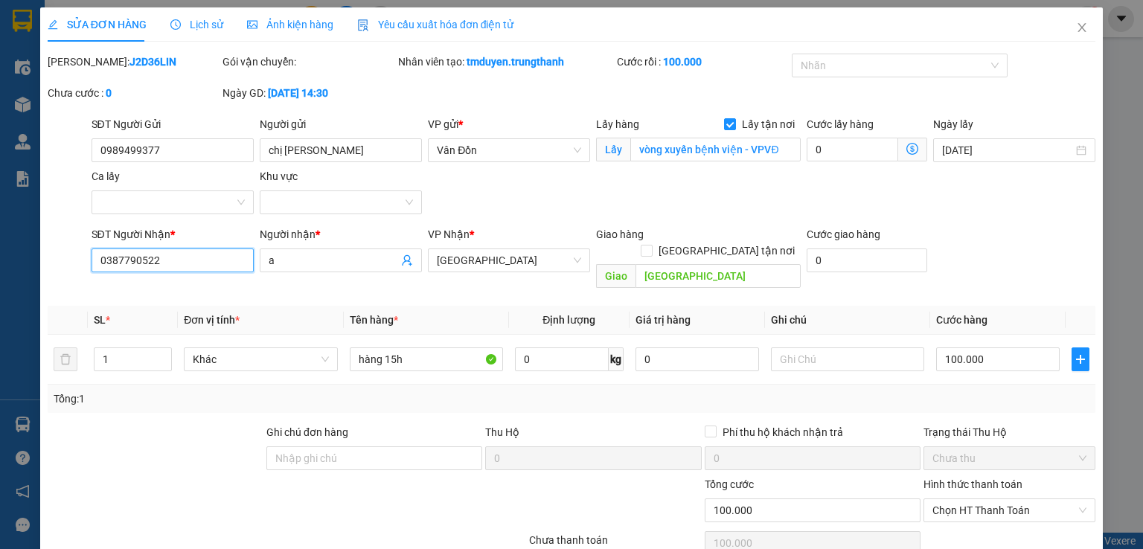
click at [152, 258] on input "0387790522" at bounding box center [173, 261] width 162 height 24
paste input "916306304"
type input "0916306304"
click at [640, 264] on input "[GEOGRAPHIC_DATA]" at bounding box center [717, 276] width 165 height 24
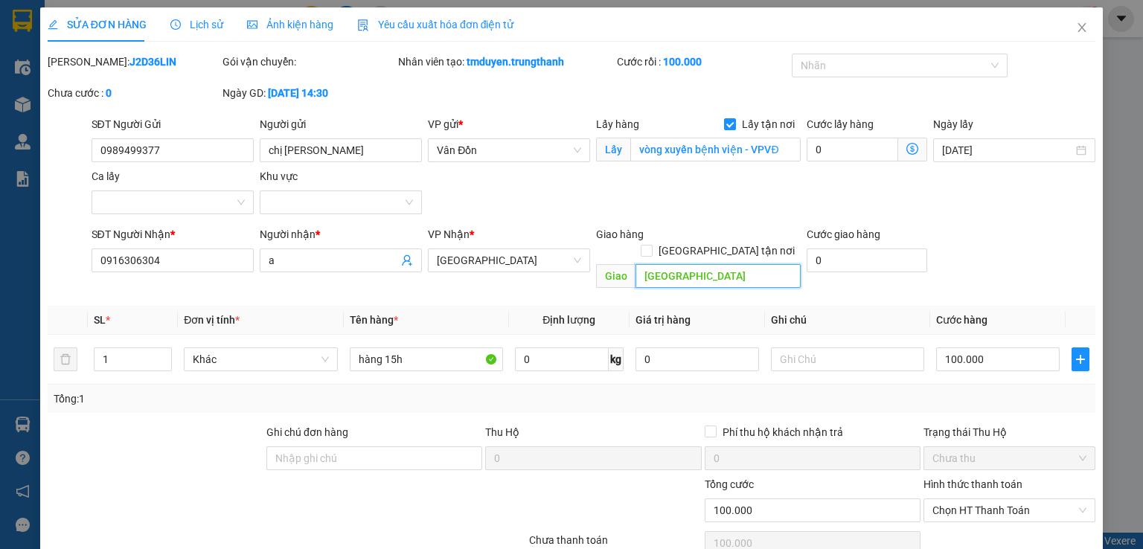
click at [638, 265] on input "[GEOGRAPHIC_DATA]" at bounding box center [717, 276] width 165 height 24
type input "04 [PERSON_NAME] [GEOGRAPHIC_DATA]"
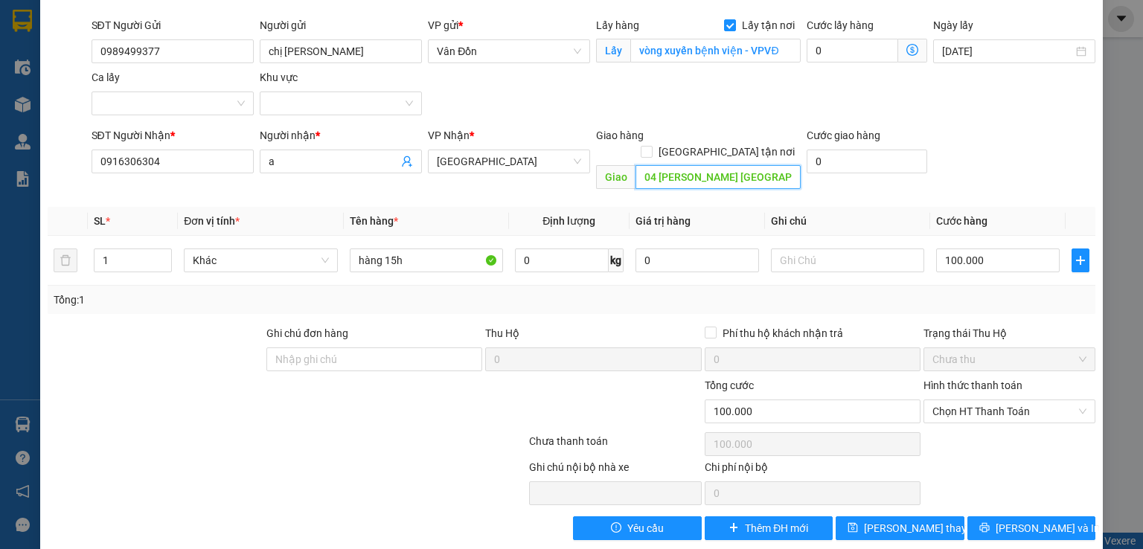
scroll to position [101, 0]
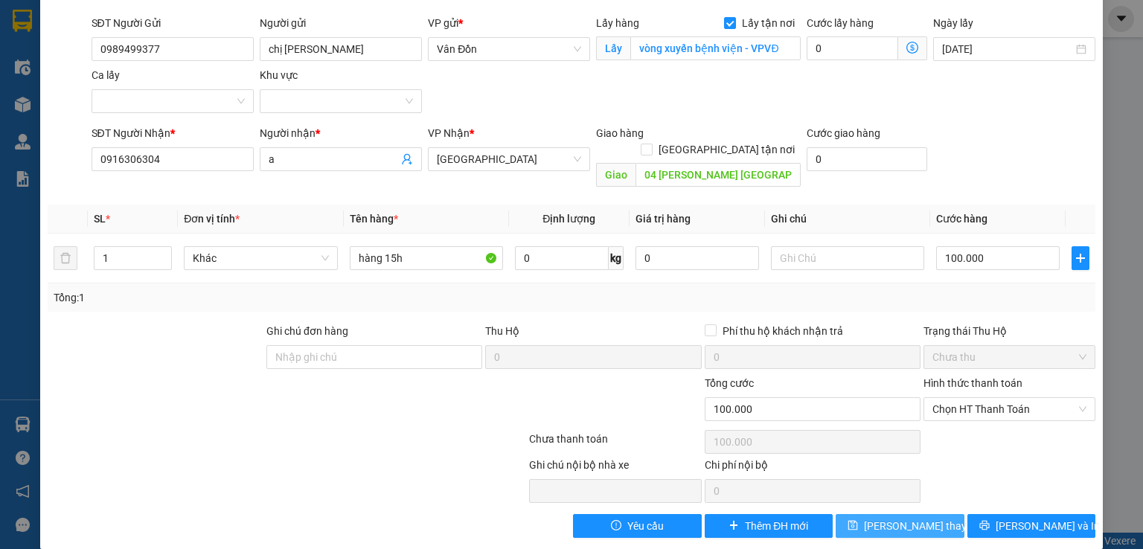
click at [867, 514] on button "[PERSON_NAME] thay đổi" at bounding box center [900, 526] width 129 height 24
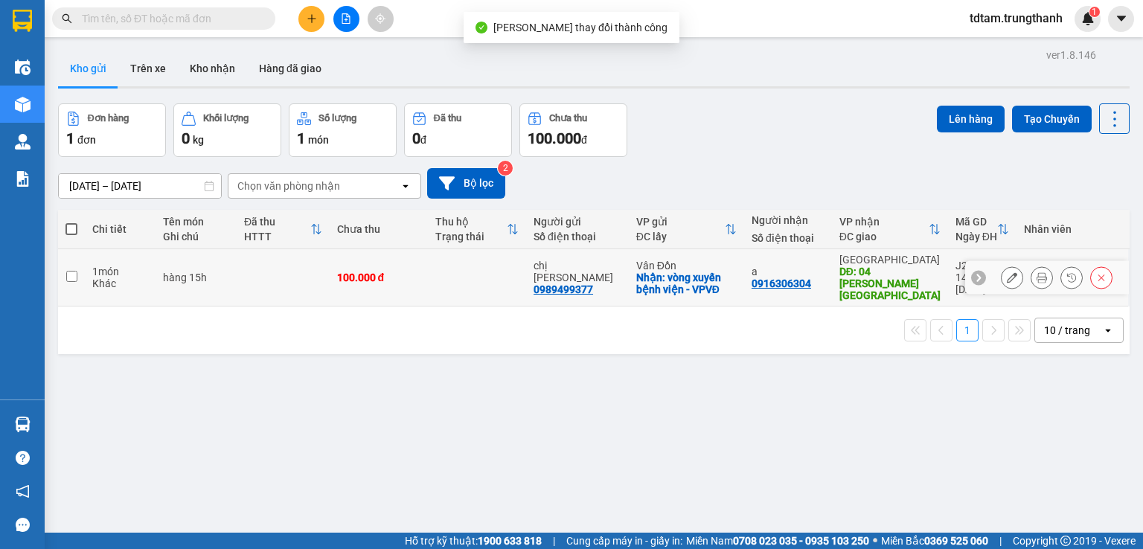
click at [77, 274] on td at bounding box center [71, 277] width 27 height 57
checkbox input "true"
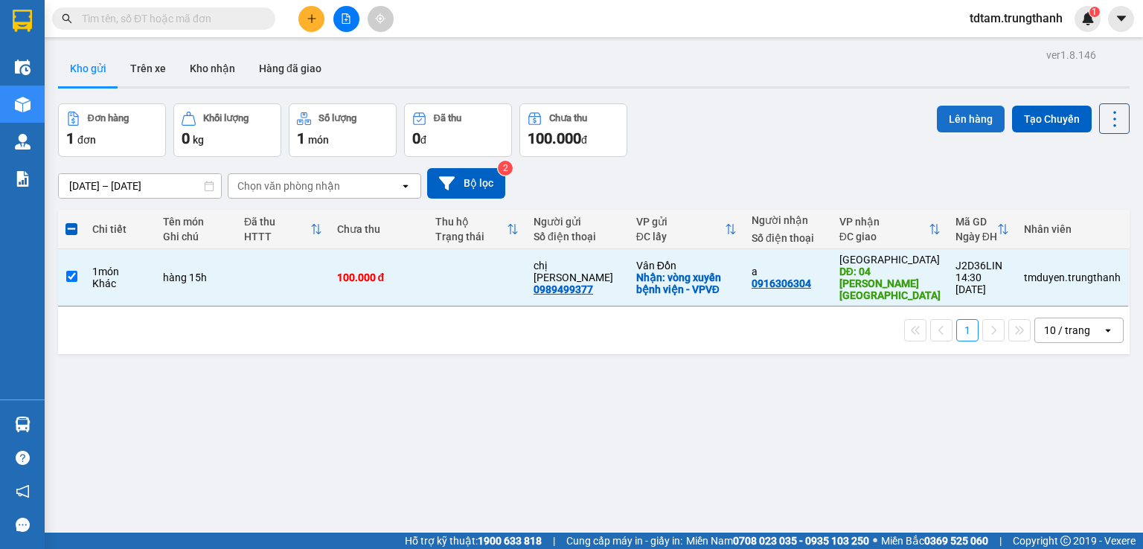
click at [949, 126] on button "Lên hàng" at bounding box center [971, 119] width 68 height 27
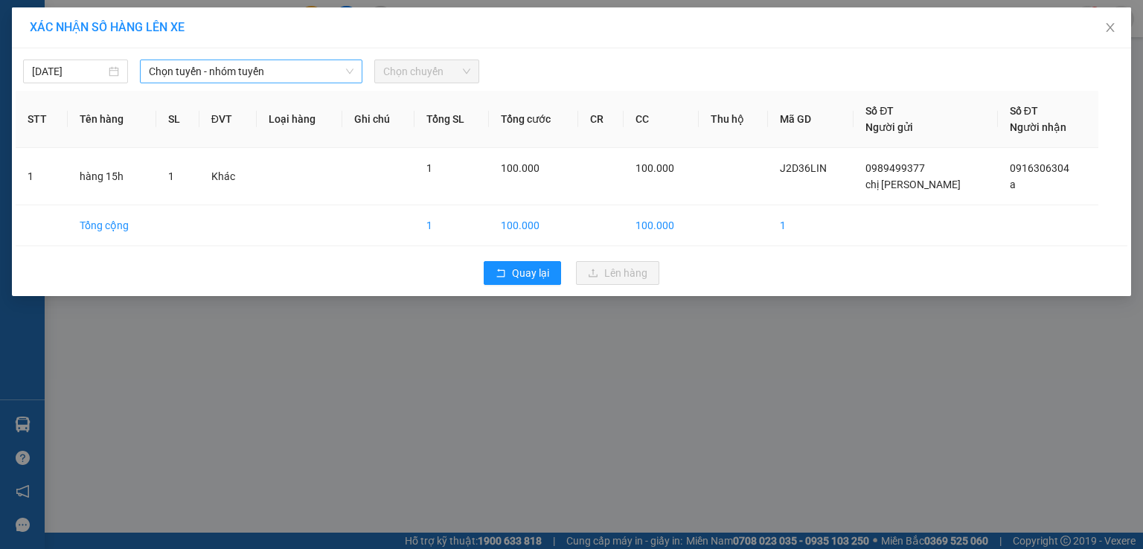
click at [313, 66] on span "Chọn tuyến - nhóm tuyến" at bounding box center [251, 71] width 205 height 22
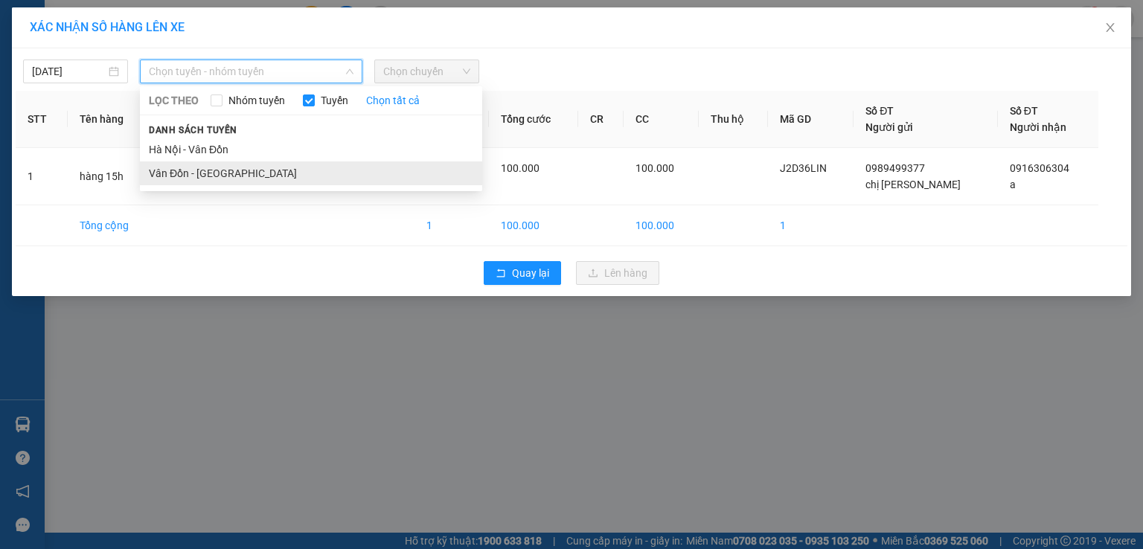
click at [186, 173] on li "Vân Đồn - [GEOGRAPHIC_DATA]" at bounding box center [311, 173] width 342 height 24
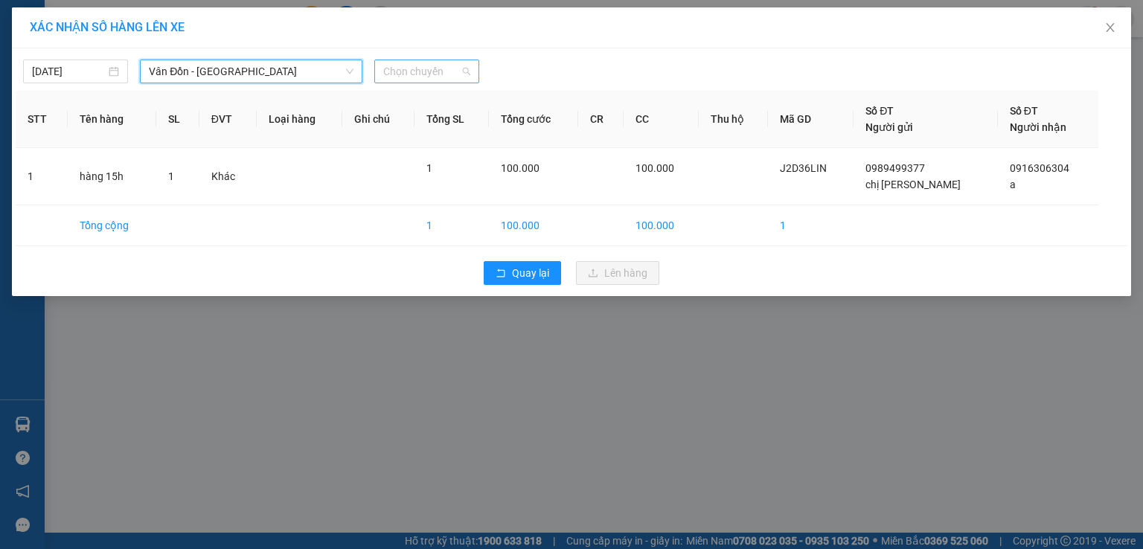
click at [420, 75] on span "Chọn chuyến" at bounding box center [426, 71] width 87 height 22
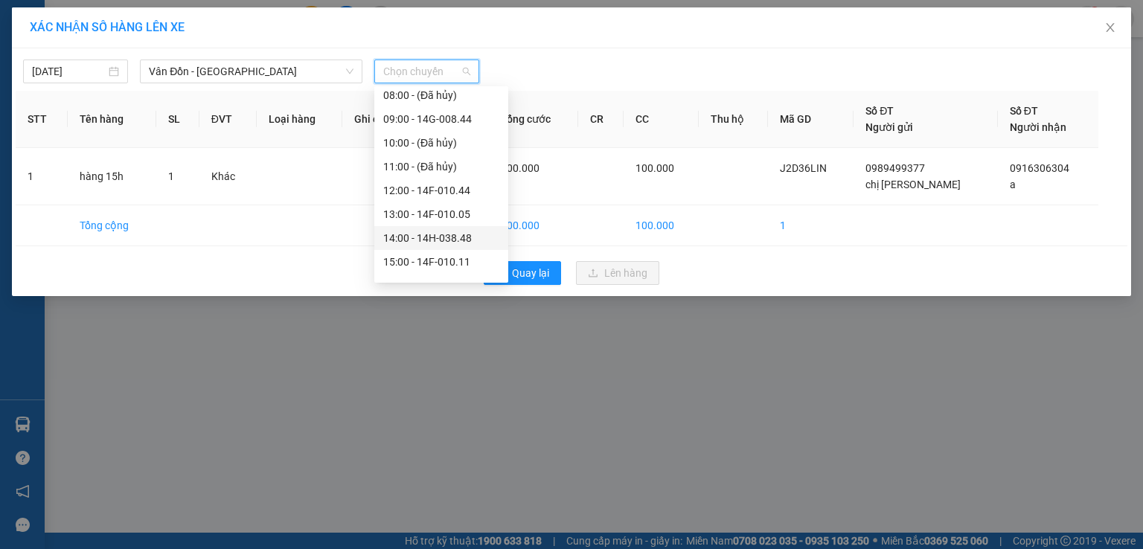
scroll to position [173, 0]
click at [414, 232] on div "15:00 - 14F-010.11" at bounding box center [441, 237] width 116 height 16
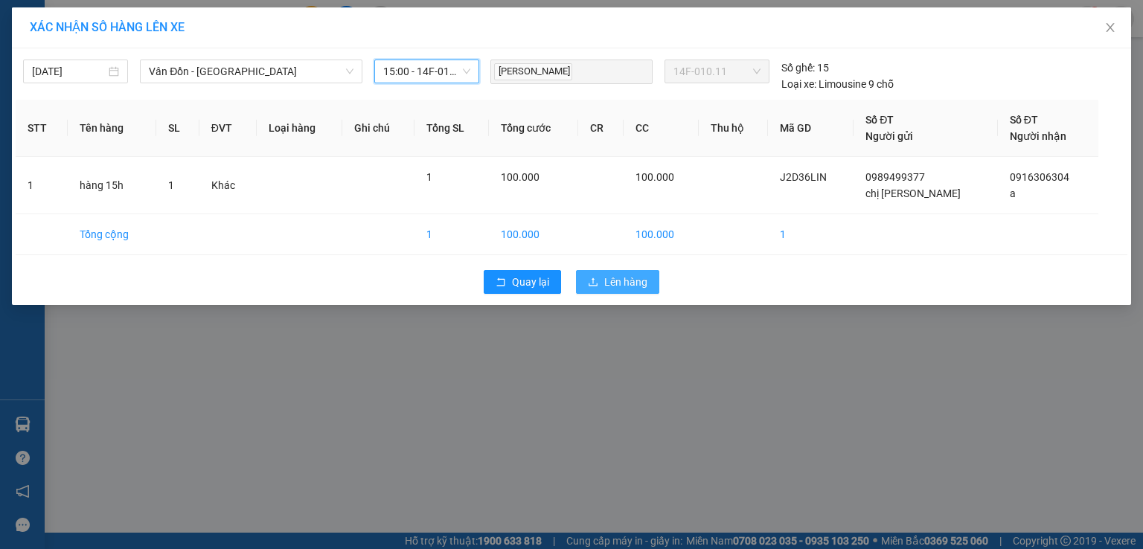
click at [603, 286] on button "Lên hàng" at bounding box center [617, 282] width 83 height 24
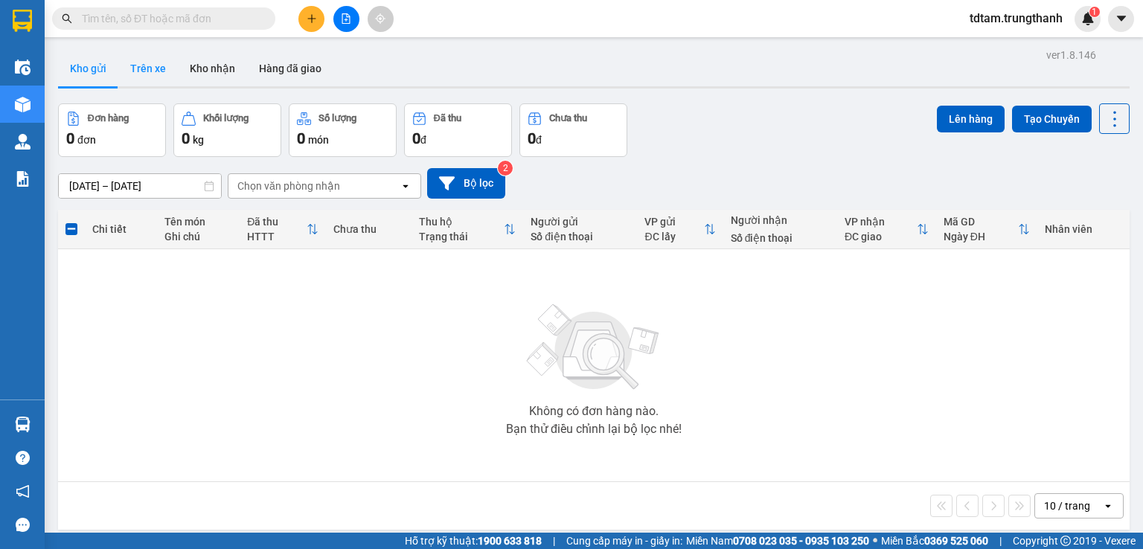
click at [149, 71] on button "Trên xe" at bounding box center [148, 69] width 60 height 36
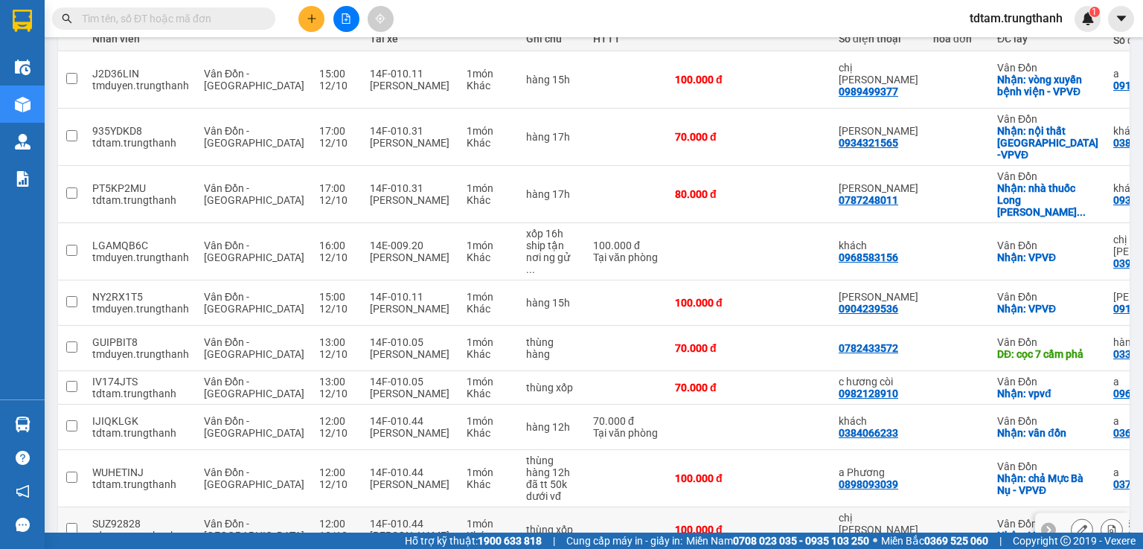
scroll to position [235, 0]
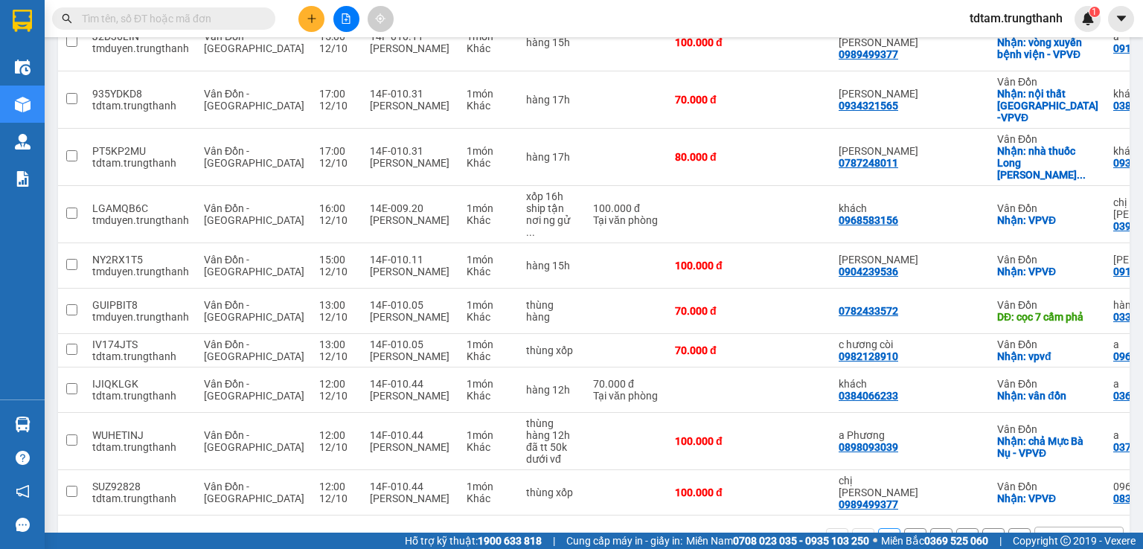
click at [904, 528] on button "2" at bounding box center [915, 539] width 22 height 22
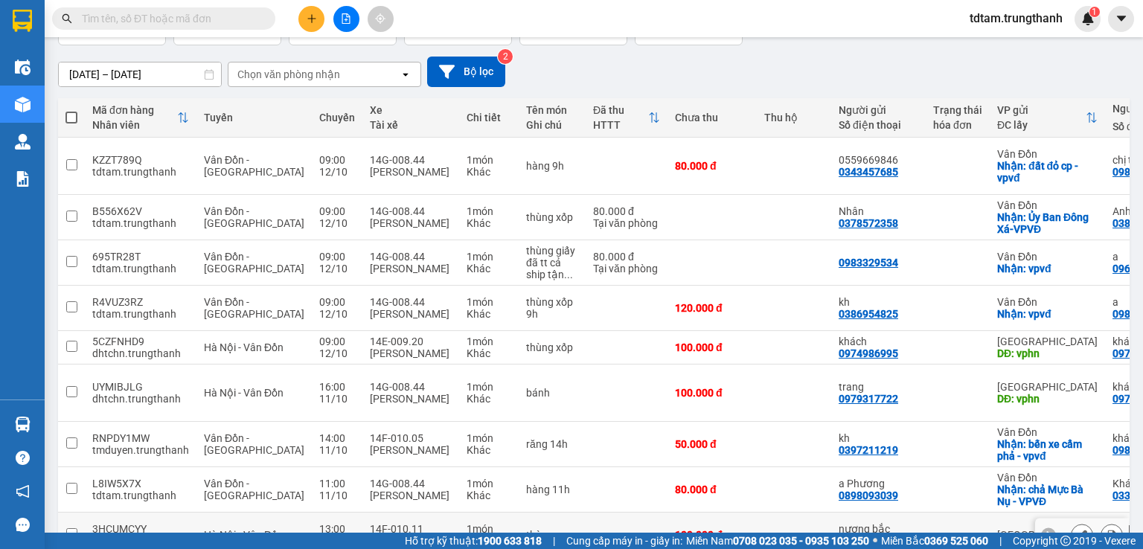
scroll to position [211, 0]
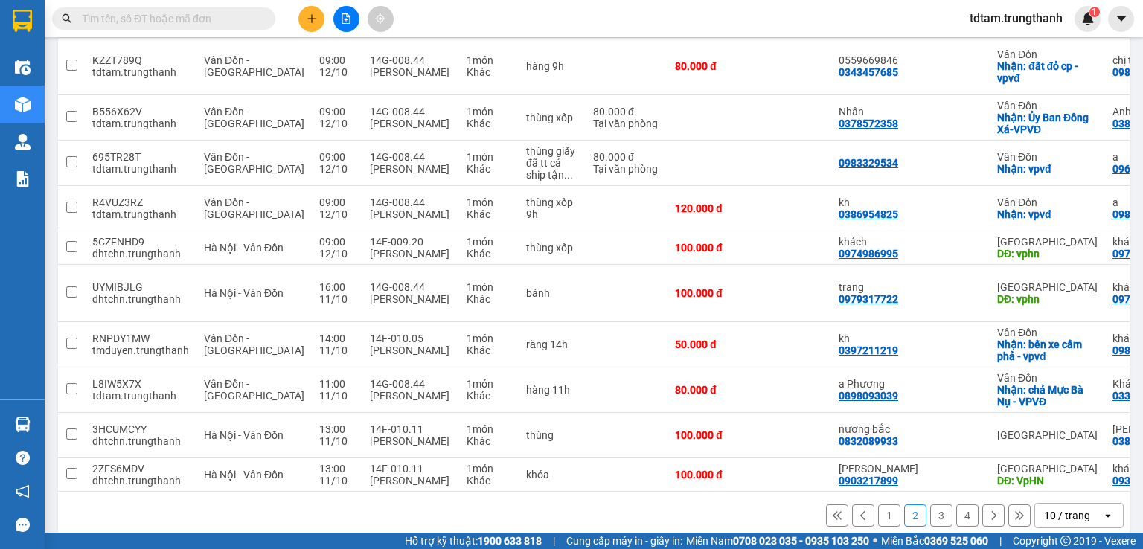
click at [878, 504] on button "1" at bounding box center [889, 515] width 22 height 22
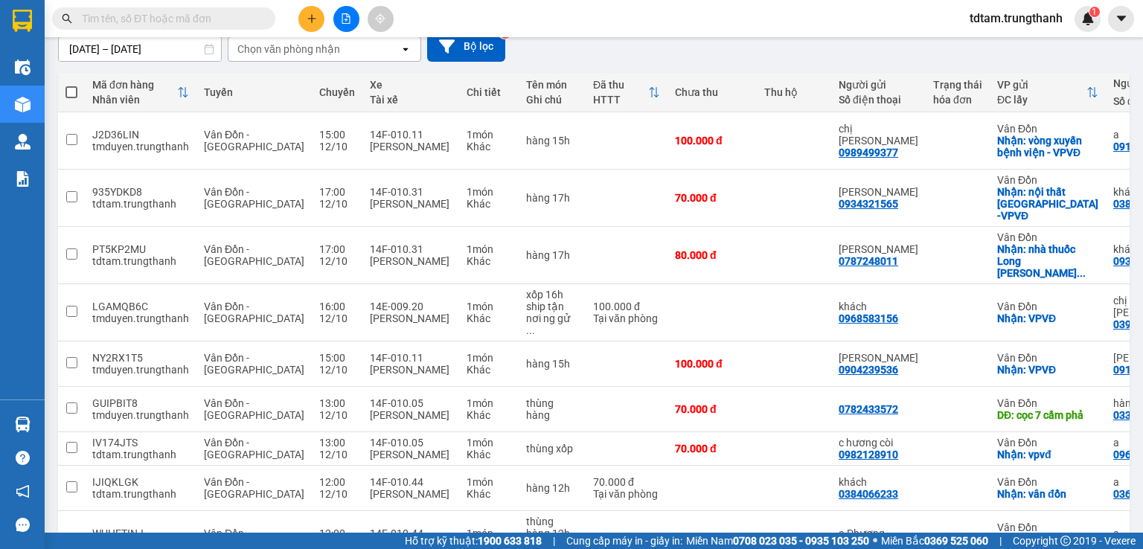
scroll to position [235, 0]
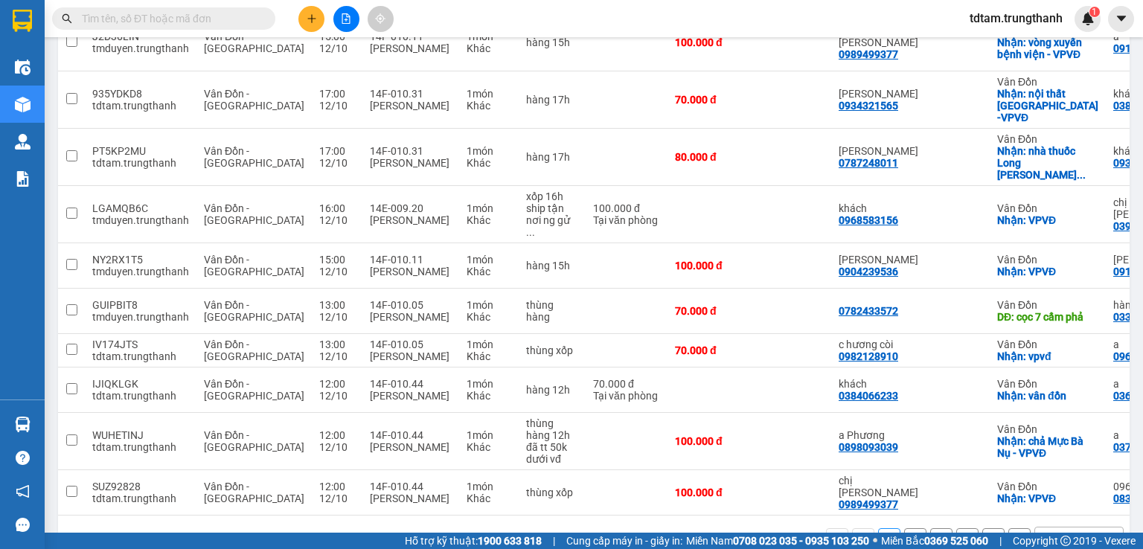
click at [906, 528] on button "2" at bounding box center [915, 539] width 22 height 22
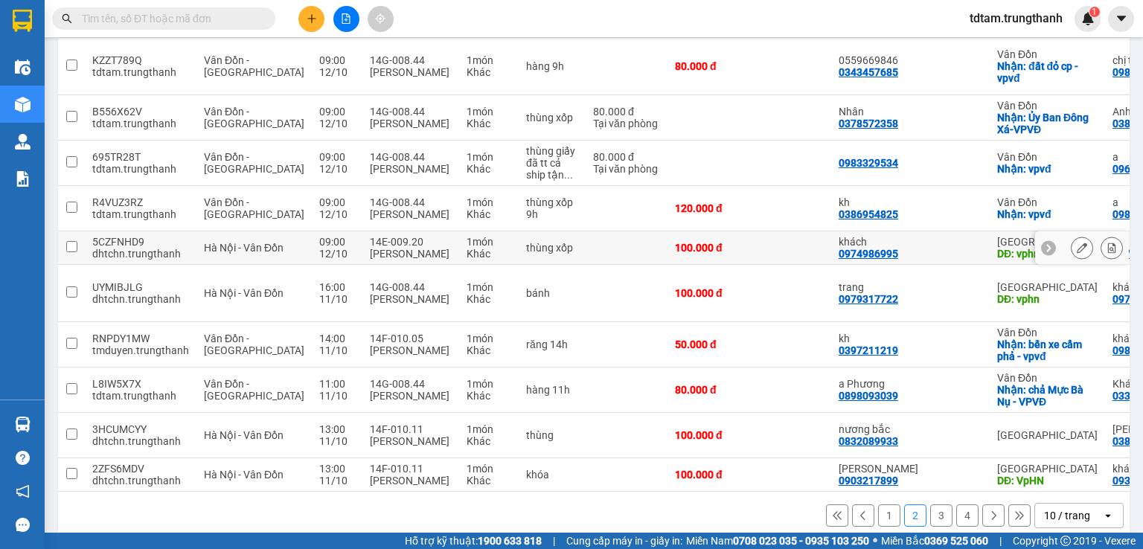
scroll to position [137, 0]
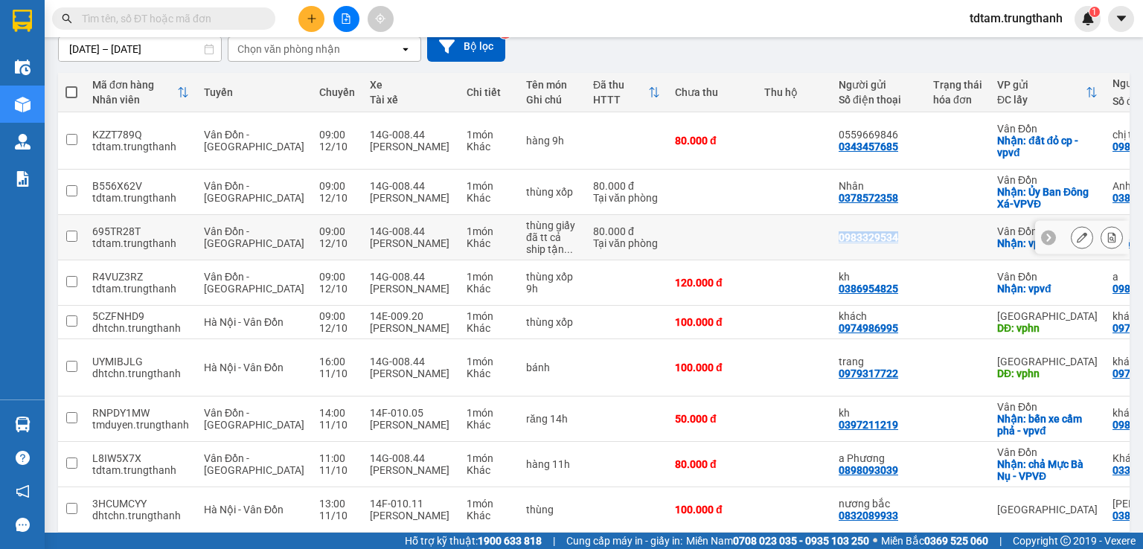
drag, startPoint x: 860, startPoint y: 228, endPoint x: 792, endPoint y: 217, distance: 69.4
click at [831, 217] on td "0983329534" at bounding box center [878, 237] width 94 height 45
checkbox input "true"
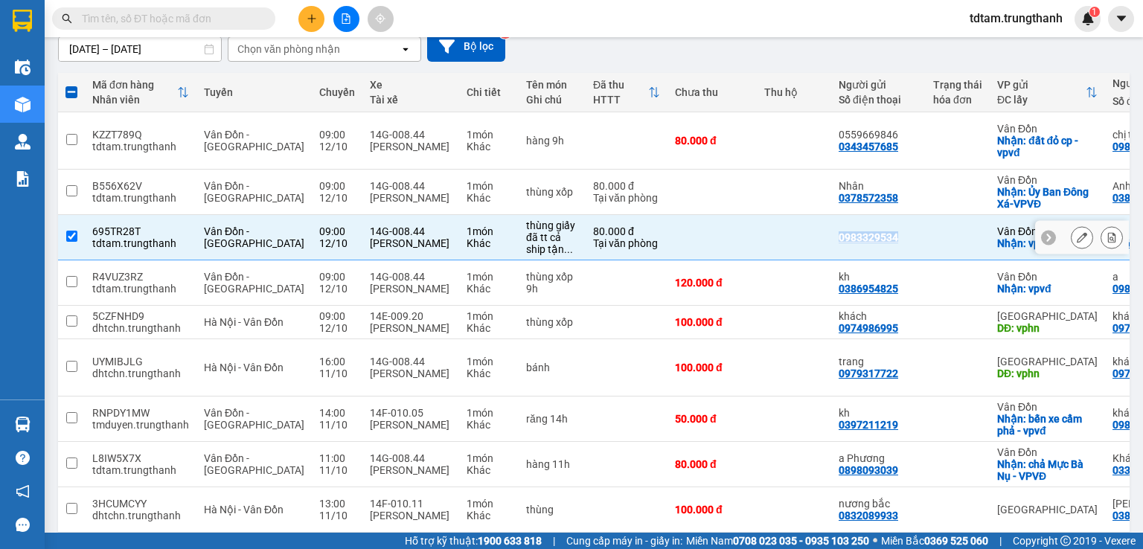
copy div "0983329534"
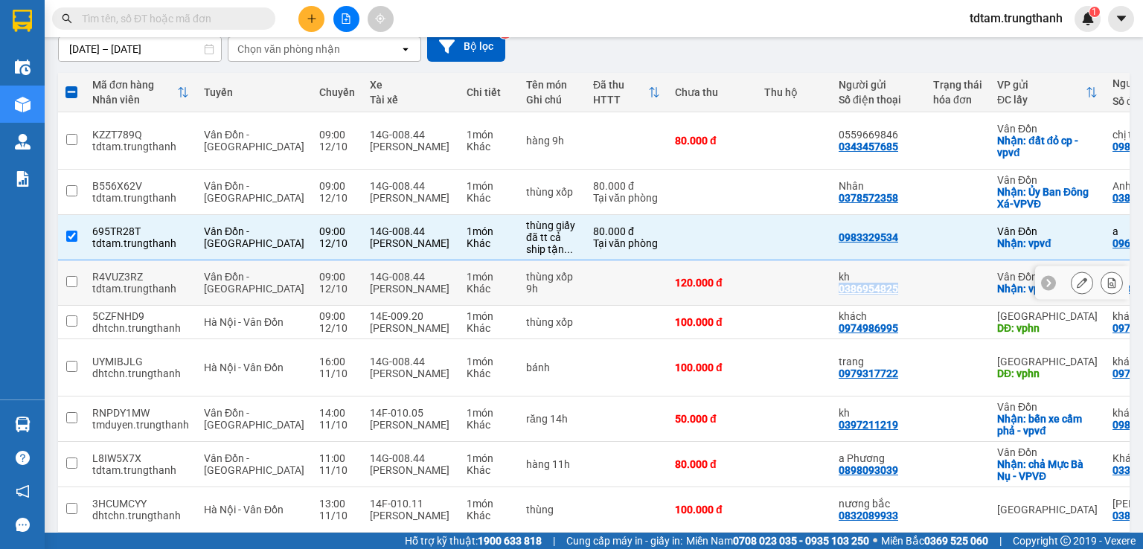
drag, startPoint x: 866, startPoint y: 275, endPoint x: 798, endPoint y: 275, distance: 68.5
click at [831, 275] on td "kh 0386954825" at bounding box center [878, 282] width 94 height 45
checkbox input "true"
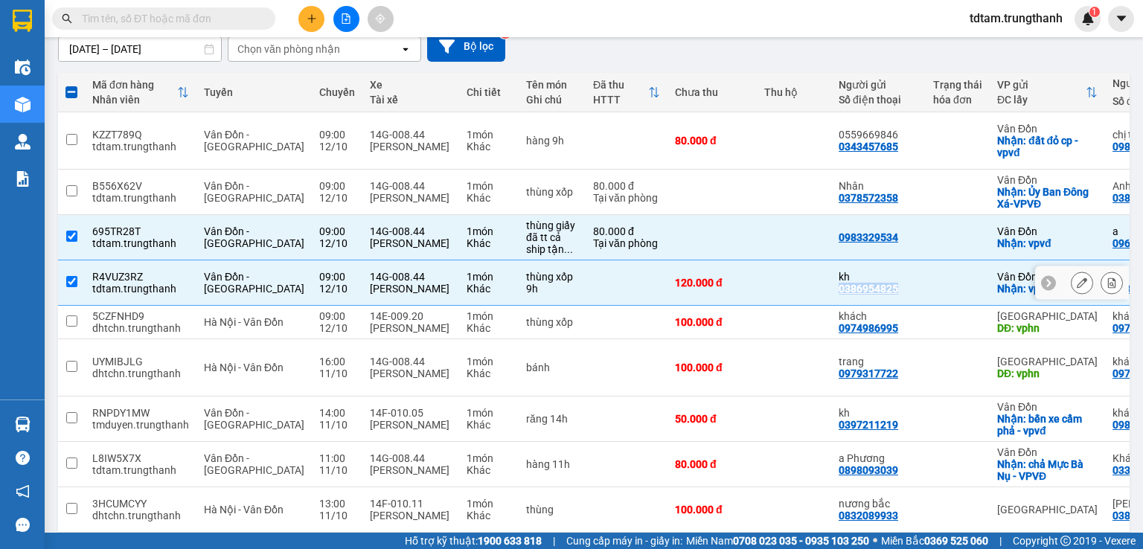
copy div "0386954825"
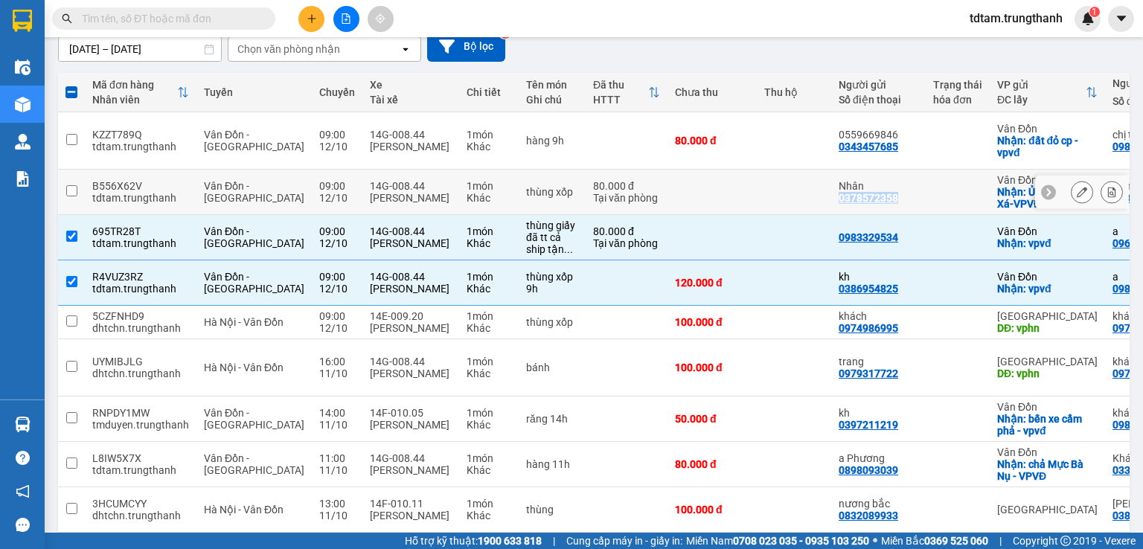
drag, startPoint x: 857, startPoint y: 185, endPoint x: 790, endPoint y: 188, distance: 67.0
click at [831, 188] on td "Nhân 0378572358" at bounding box center [878, 192] width 94 height 45
checkbox input "true"
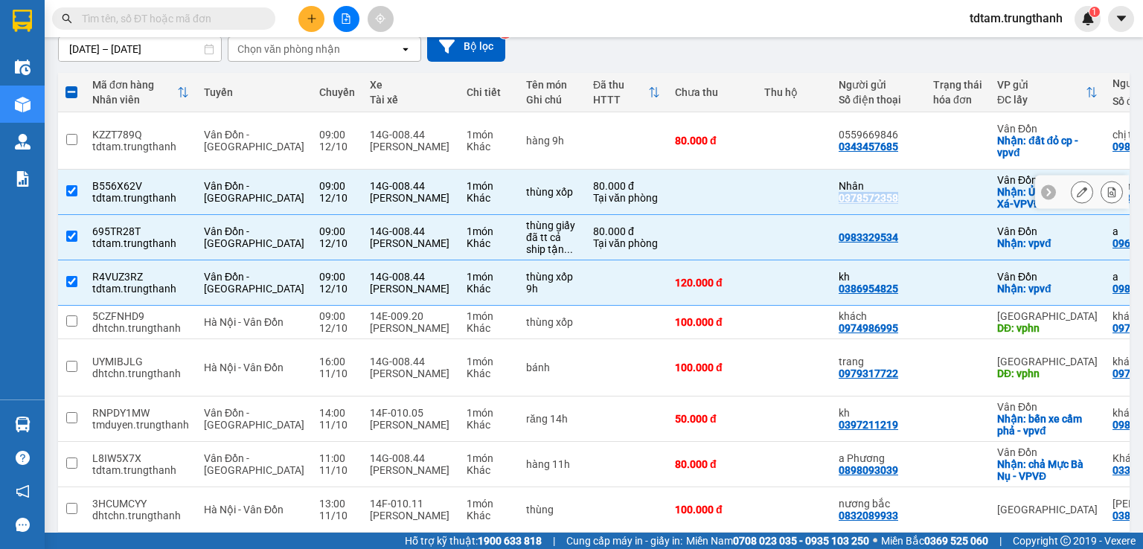
copy div "0378572358"
drag, startPoint x: 864, startPoint y: 318, endPoint x: 792, endPoint y: 316, distance: 72.2
click at [831, 316] on td "khách 0974986995" at bounding box center [878, 322] width 94 height 33
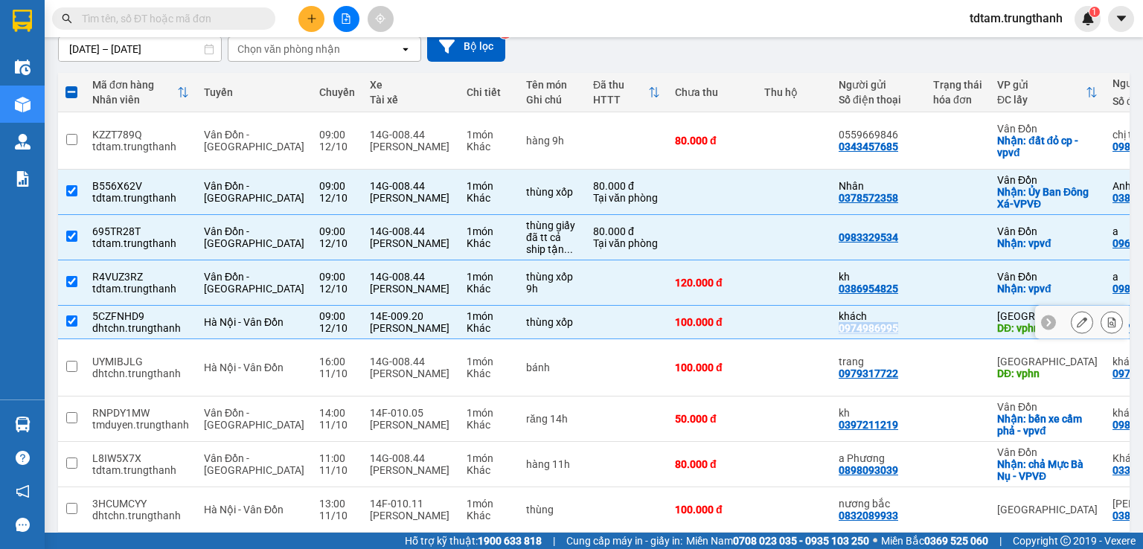
copy div "0974986995"
click at [74, 315] on input "checkbox" at bounding box center [71, 320] width 11 height 11
checkbox input "false"
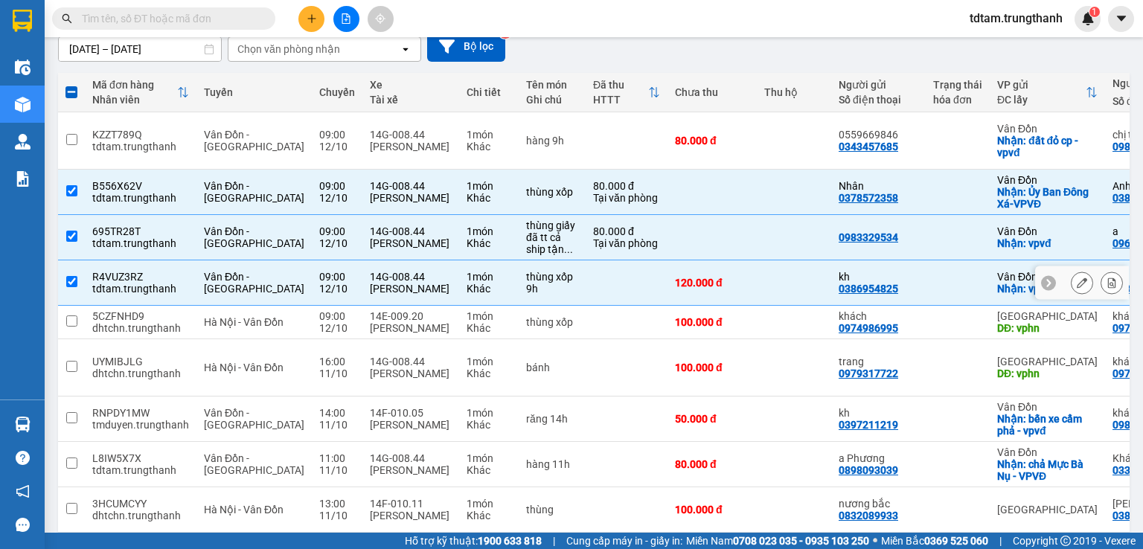
click at [74, 276] on td at bounding box center [71, 282] width 27 height 45
checkbox input "false"
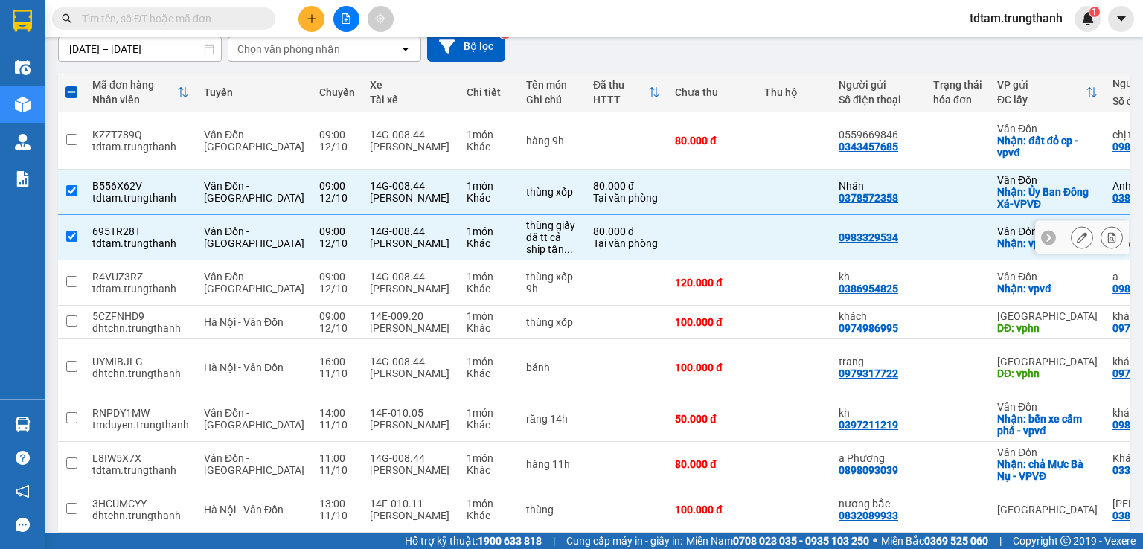
click at [70, 231] on input "checkbox" at bounding box center [71, 236] width 11 height 11
checkbox input "false"
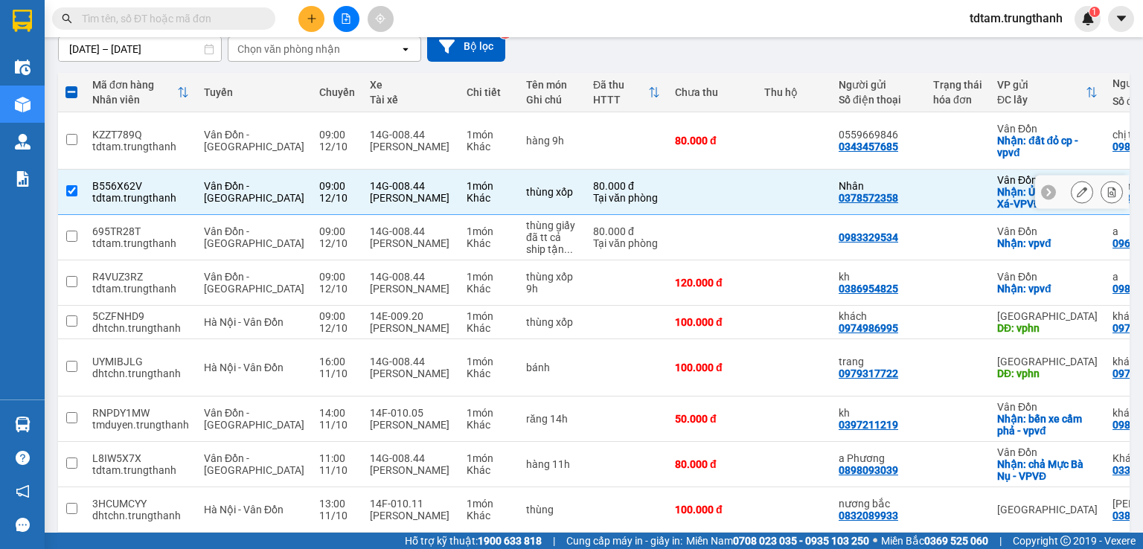
click at [74, 185] on input "checkbox" at bounding box center [71, 190] width 11 height 11
checkbox input "false"
